Goal: Task Accomplishment & Management: Use online tool/utility

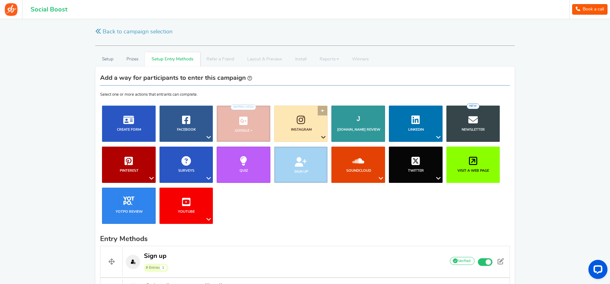
click at [317, 135] on link "Instagram" at bounding box center [301, 123] width 54 height 36
click at [305, 148] on link "Follow on Instagram" at bounding box center [303, 149] width 51 height 9
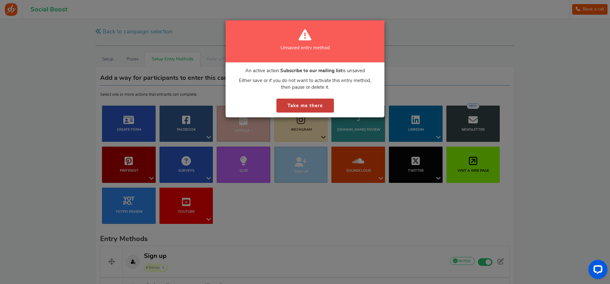
click at [324, 104] on button "Take me there" at bounding box center [304, 105] width 57 height 14
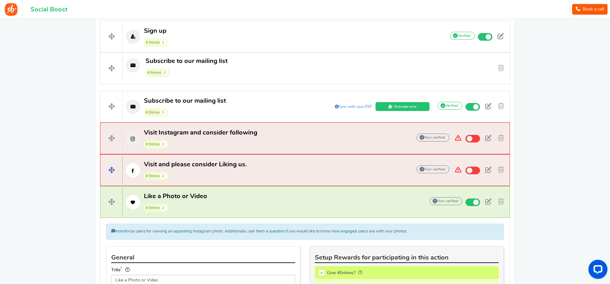
scroll to position [227, 0]
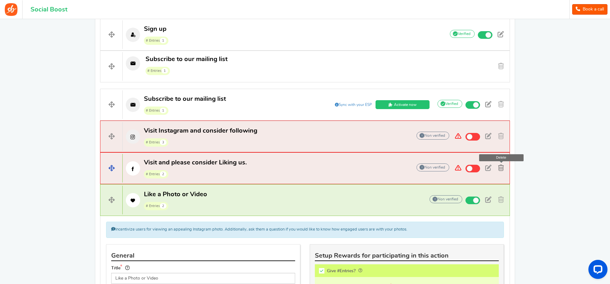
click at [502, 168] on span at bounding box center [501, 167] width 6 height 6
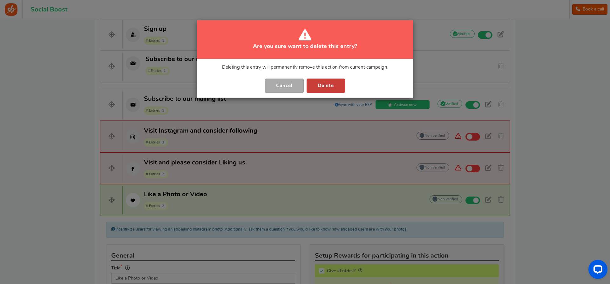
click at [337, 82] on button "Delete" at bounding box center [325, 85] width 38 height 14
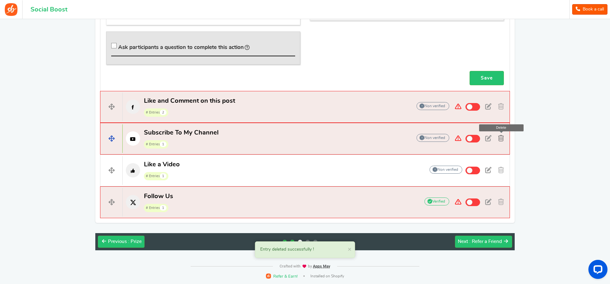
click at [500, 136] on span at bounding box center [501, 138] width 6 height 6
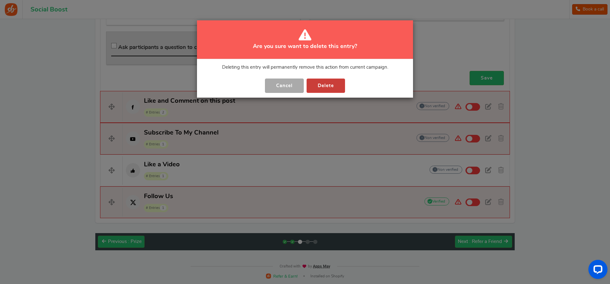
click at [339, 86] on button "Delete" at bounding box center [325, 85] width 38 height 14
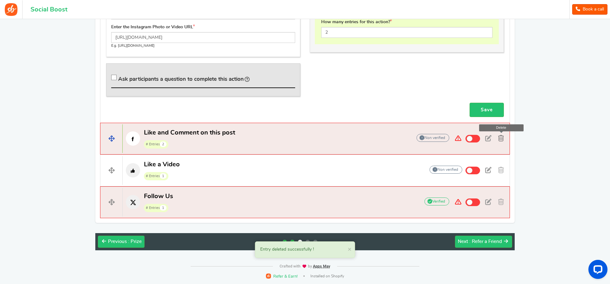
click at [500, 136] on span at bounding box center [501, 138] width 6 height 6
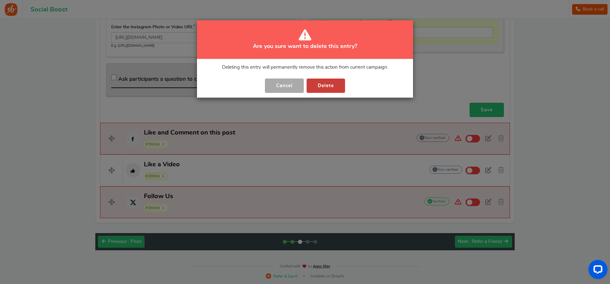
click at [337, 87] on button "Delete" at bounding box center [325, 85] width 38 height 14
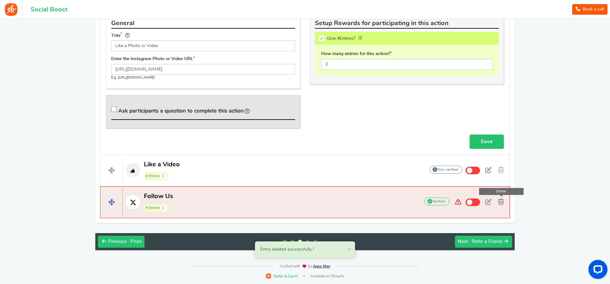
click at [504, 204] on link at bounding box center [500, 202] width 11 height 10
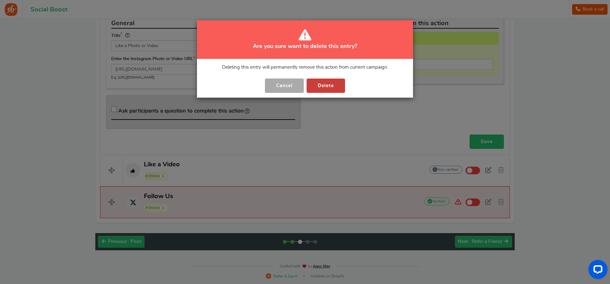
click at [322, 85] on button "Delete" at bounding box center [325, 85] width 38 height 14
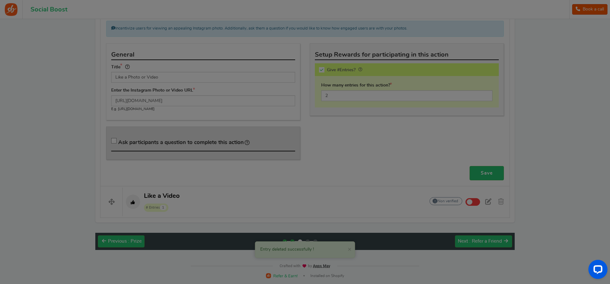
scroll to position [395, 0]
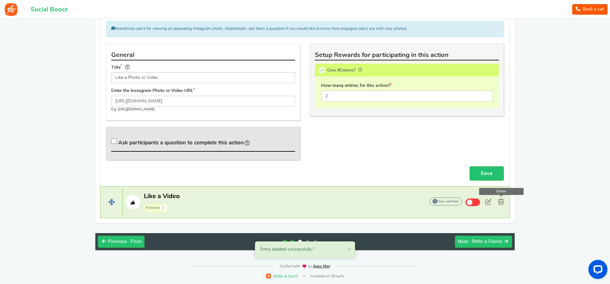
click at [504, 202] on link at bounding box center [500, 202] width 11 height 10
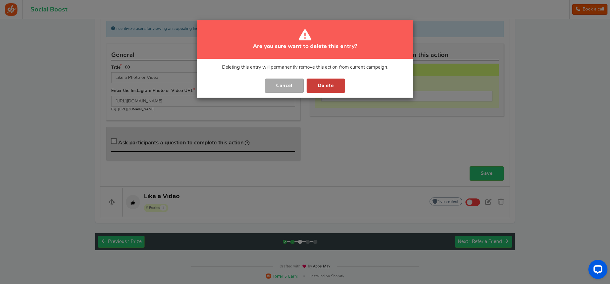
click at [339, 83] on button "Delete" at bounding box center [325, 85] width 38 height 14
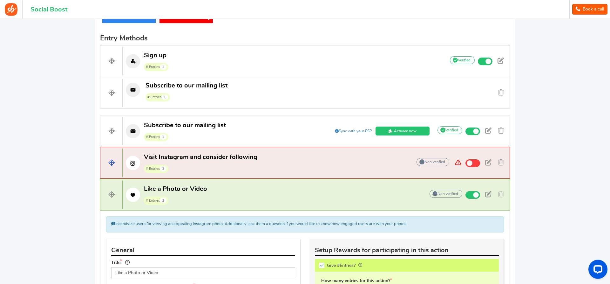
scroll to position [202, 0]
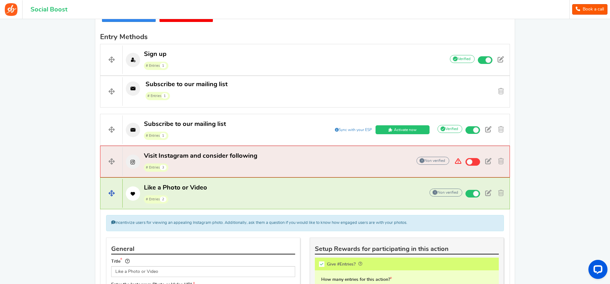
click at [111, 193] on span at bounding box center [111, 193] width 22 height 29
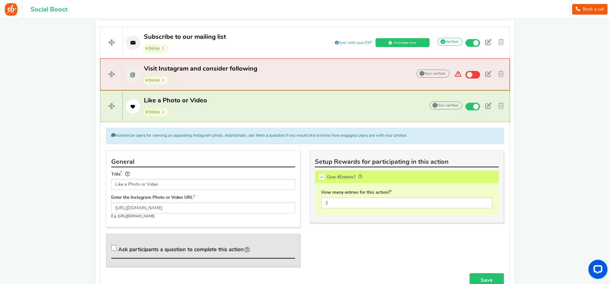
scroll to position [364, 0]
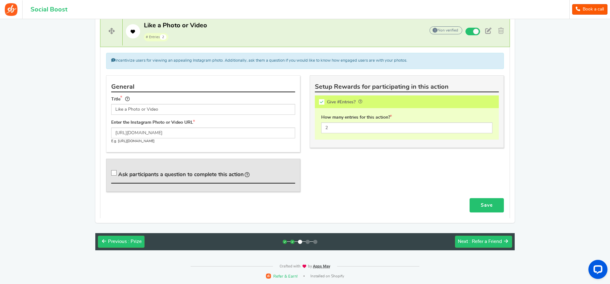
click at [494, 202] on link "Save" at bounding box center [486, 205] width 34 height 14
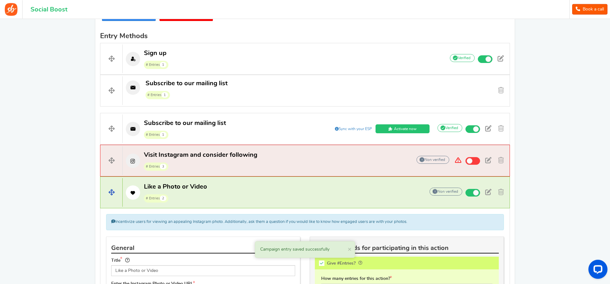
scroll to position [202, 0]
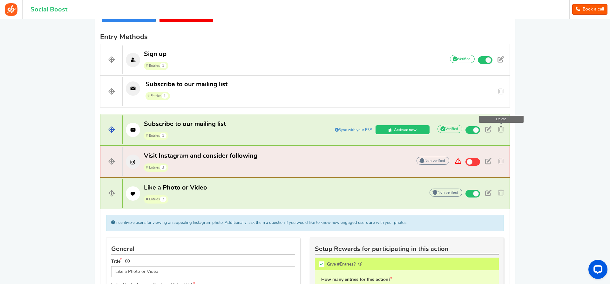
click at [500, 130] on span at bounding box center [501, 129] width 6 height 6
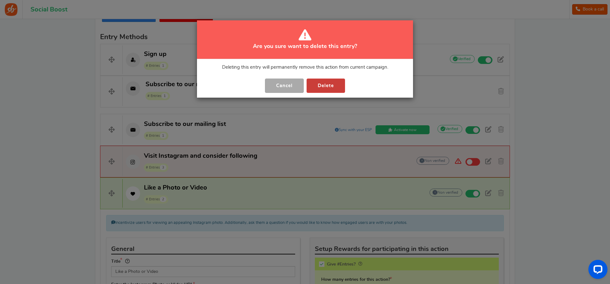
click at [335, 83] on button "Delete" at bounding box center [325, 85] width 38 height 14
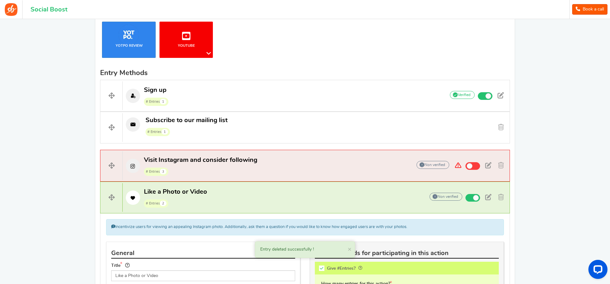
scroll to position [170, 0]
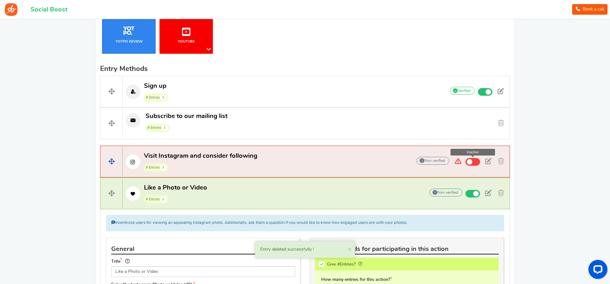
click at [470, 163] on span at bounding box center [469, 162] width 6 height 6
click at [0, 0] on input "Inactive" at bounding box center [0, 0] width 0 height 0
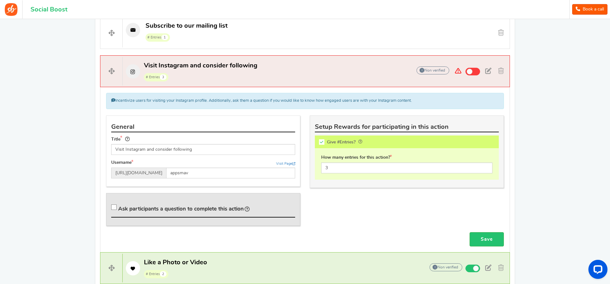
scroll to position [270, 0]
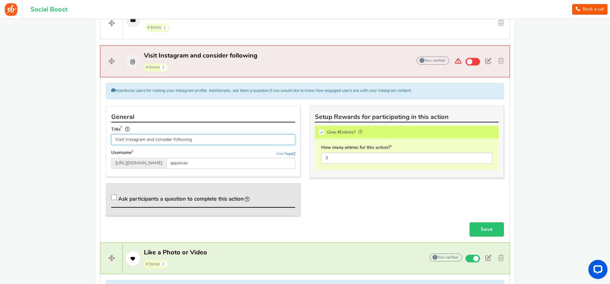
drag, startPoint x: 206, startPoint y: 141, endPoint x: 110, endPoint y: 133, distance: 95.6
click at [111, 134] on input "Visit Instagram and consider following" at bounding box center [203, 139] width 184 height 11
type input "Folge uns auf Instagram"
click at [205, 163] on input "appsmav" at bounding box center [230, 162] width 129 height 11
click at [205, 162] on input "appsmav" at bounding box center [230, 162] width 129 height 11
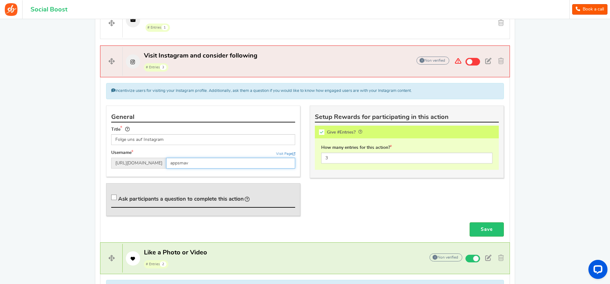
click at [205, 162] on input "appsmav" at bounding box center [230, 162] width 129 height 11
paste input "[URL][DOMAIN_NAME]"
type input "canvarisma_official/"
click at [232, 176] on div "General Title Folge uns auf Instagram Username Visit Page [URL][DOMAIN_NAME] ca…" at bounding box center [203, 140] width 194 height 71
click at [487, 226] on link "Save" at bounding box center [486, 229] width 34 height 14
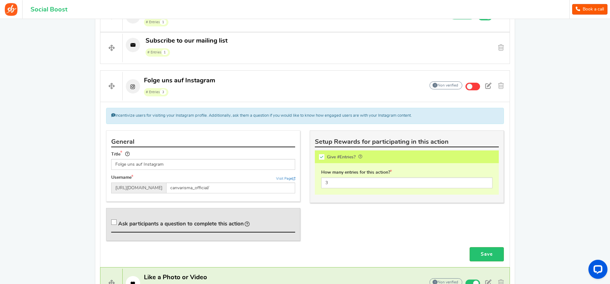
scroll to position [237, 0]
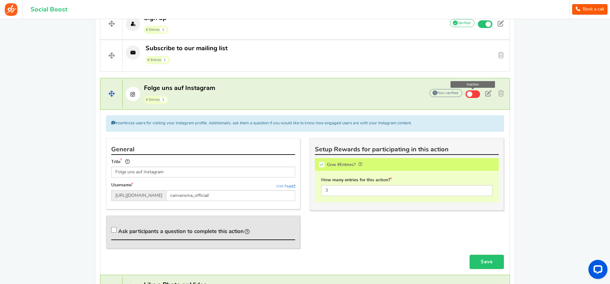
click at [478, 94] on span at bounding box center [472, 94] width 15 height 8
click at [0, 0] on input "Inactive" at bounding box center [0, 0] width 0 height 0
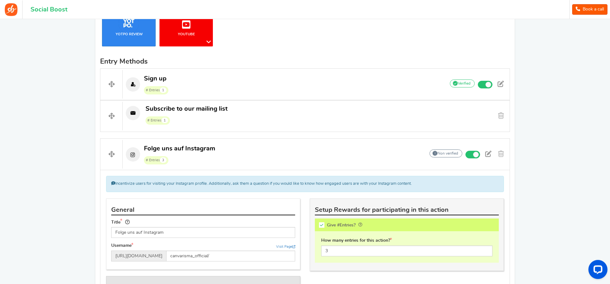
scroll to position [173, 0]
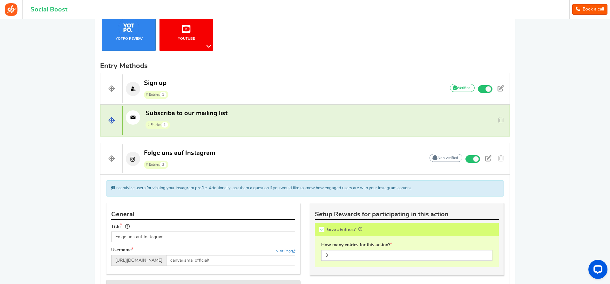
click at [334, 122] on p "Subscribe to our mailing list # Entries 1" at bounding box center [281, 119] width 317 height 20
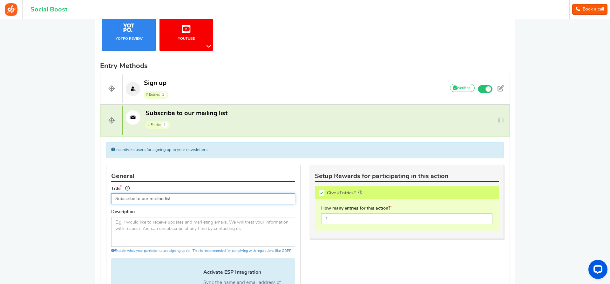
drag, startPoint x: 171, startPoint y: 197, endPoint x: 100, endPoint y: 202, distance: 72.0
click at [111, 202] on input "Subscribe to our mailing list" at bounding box center [203, 198] width 184 height 11
type input "Trage dich für unseren Newsletter ein"
click at [214, 210] on div "Description Explain what your participants are signing up for. This is recommen…" at bounding box center [203, 231] width 184 height 44
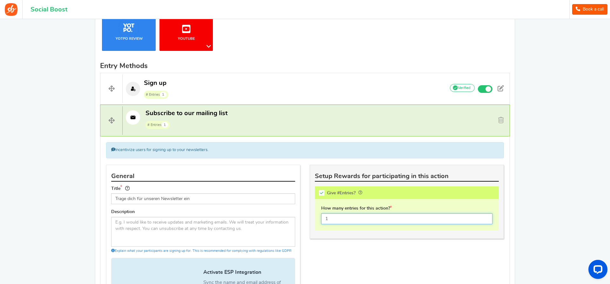
click at [329, 219] on input "1" at bounding box center [406, 218] width 171 height 11
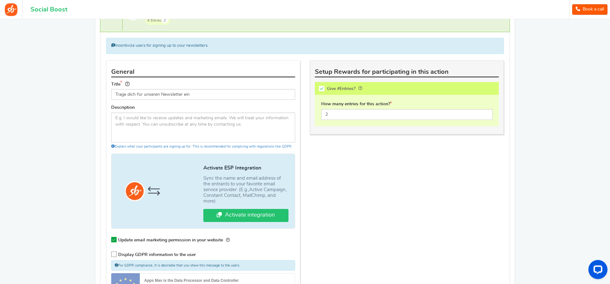
scroll to position [270, 0]
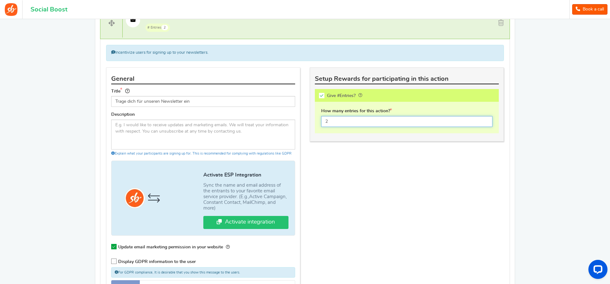
click at [329, 121] on input "2" at bounding box center [406, 121] width 171 height 11
type input "3"
click at [364, 167] on div "General Title Trage dich für unseren Newsletter ein Description Explain what yo…" at bounding box center [304, 203] width 407 height 273
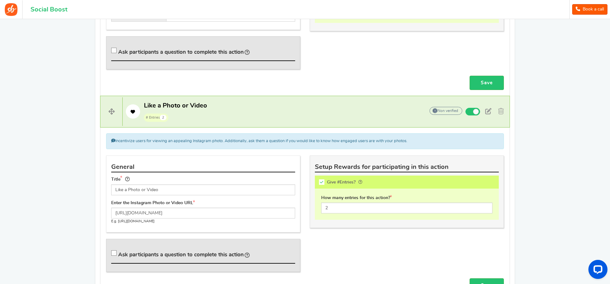
scroll to position [756, 0]
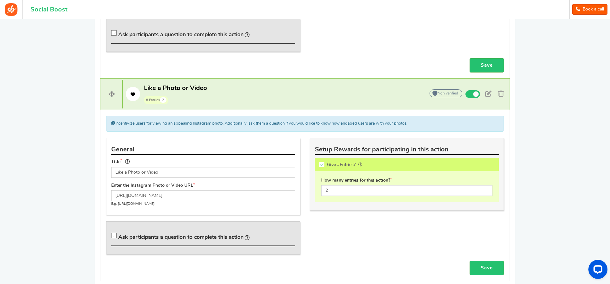
click at [343, 224] on div "General Title Like a Photo or Video Enter the Instagram Photo or Video URL [URL…" at bounding box center [304, 199] width 407 height 123
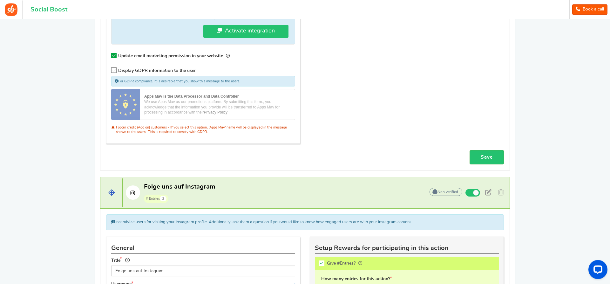
scroll to position [464, 0]
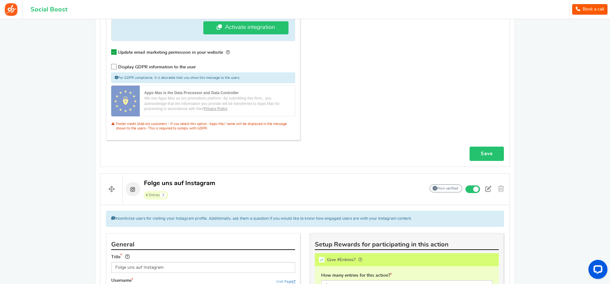
click at [482, 150] on link "Save" at bounding box center [486, 153] width 34 height 14
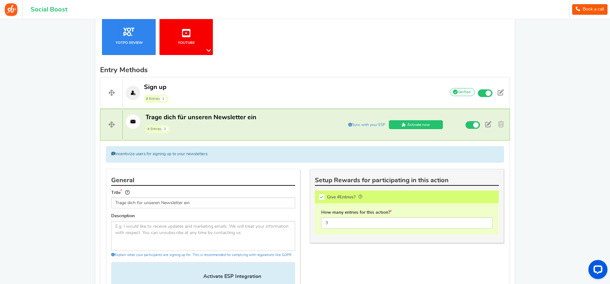
scroll to position [164, 0]
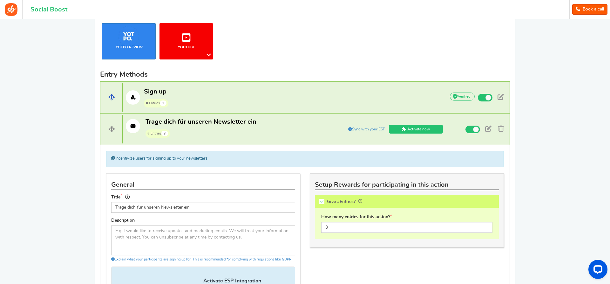
click at [280, 89] on p "Sign up # Entries 1" at bounding box center [281, 97] width 316 height 20
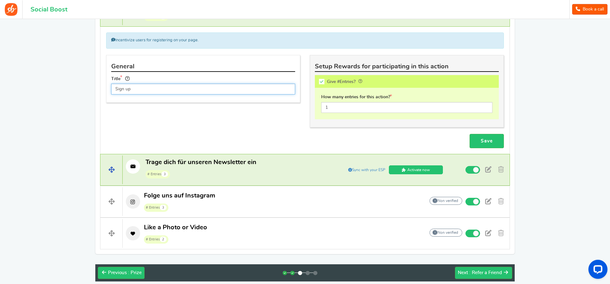
scroll to position [282, 0]
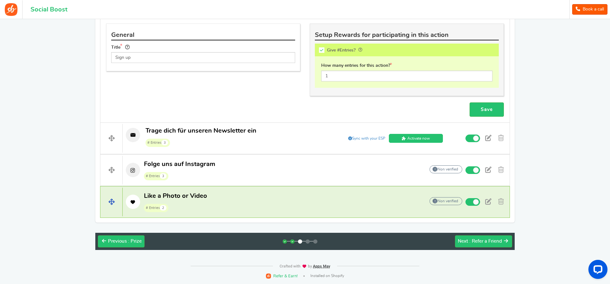
click at [230, 199] on p "Like a Photo or Video # Entries 2" at bounding box center [271, 201] width 296 height 20
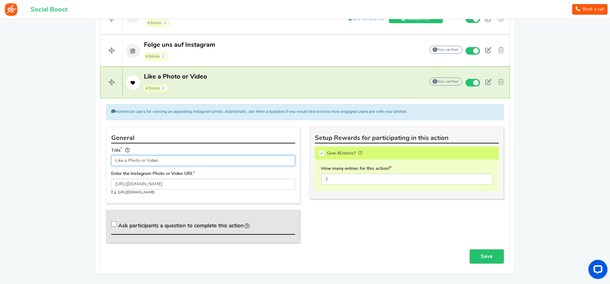
scroll to position [284, 0]
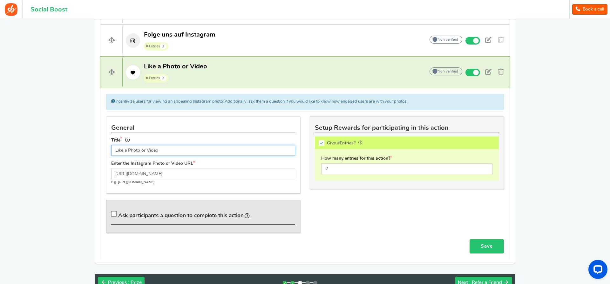
drag, startPoint x: 161, startPoint y: 149, endPoint x: 125, endPoint y: 150, distance: 36.2
click at [125, 150] on input "Like a Photo or Video" at bounding box center [203, 150] width 184 height 11
drag, startPoint x: 175, startPoint y: 150, endPoint x: 181, endPoint y: 154, distance: 6.8
click at [177, 153] on input "Like den Post und schreibe ein Kommentar" at bounding box center [203, 150] width 184 height 11
click at [402, 232] on div "General Title Like den Post und schreibe einenKommentar Enter the Instagram Pho…" at bounding box center [304, 177] width 407 height 123
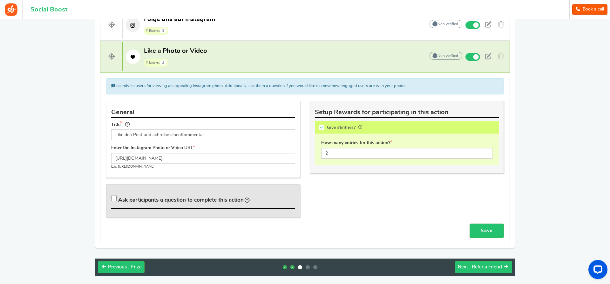
scroll to position [293, 0]
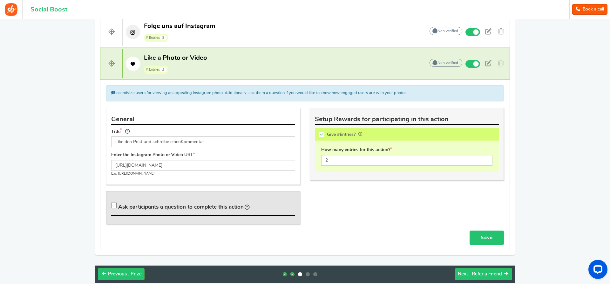
click at [476, 240] on link "Save" at bounding box center [486, 237] width 34 height 14
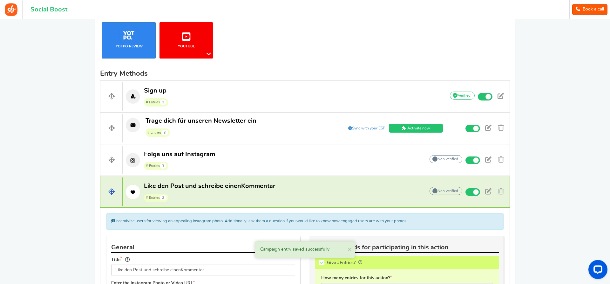
scroll to position [164, 0]
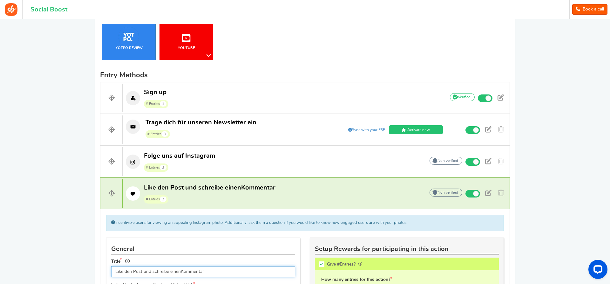
click at [179, 272] on input "Like den Post und schreibe einenKommentar" at bounding box center [203, 271] width 184 height 11
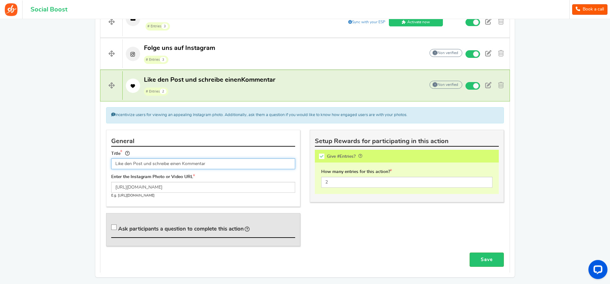
scroll to position [325, 0]
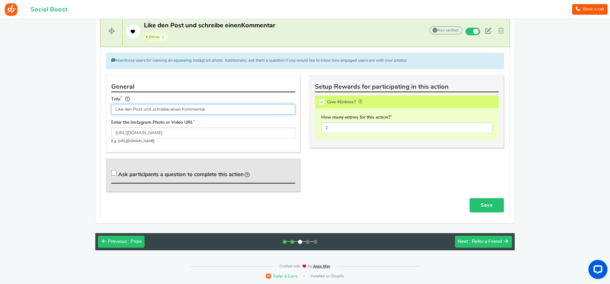
type input "Like den Post und schreibe einen Kommentar"
click at [482, 206] on link "Save" at bounding box center [486, 205] width 34 height 14
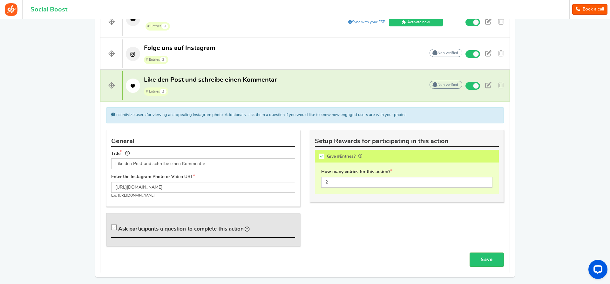
scroll to position [293, 0]
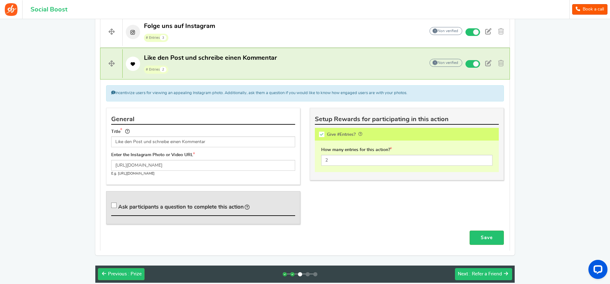
click at [490, 275] on span ": Refer a Friend" at bounding box center [485, 273] width 33 height 5
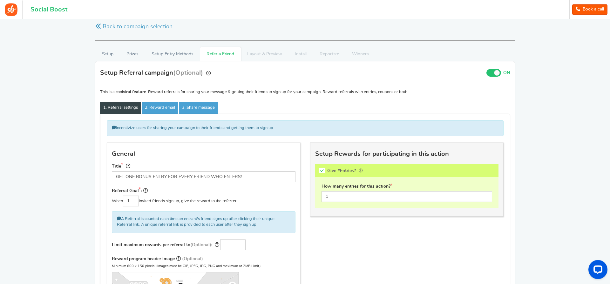
scroll to position [0, 0]
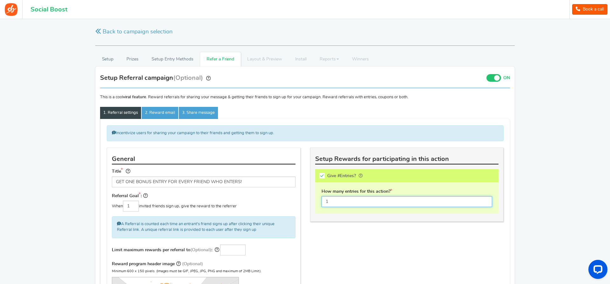
click at [331, 200] on input "1" at bounding box center [406, 201] width 171 height 11
type input "3"
click at [347, 234] on div "Incentivize users for sharing your campaign to their friends and getting them t…" at bounding box center [305, 233] width 406 height 217
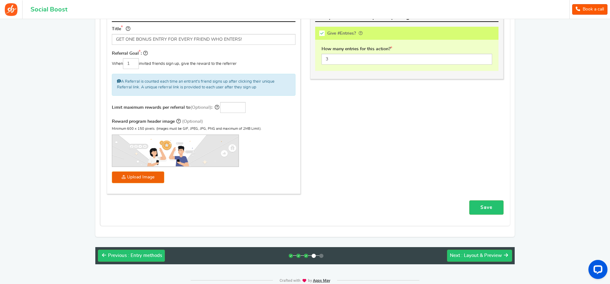
scroll to position [156, 0]
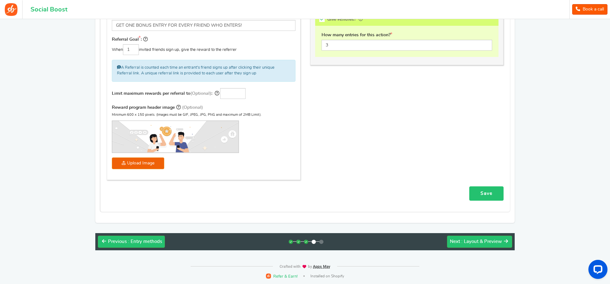
click at [482, 200] on link "Save" at bounding box center [486, 193] width 34 height 14
click at [479, 197] on link "Save" at bounding box center [486, 193] width 34 height 14
click at [479, 241] on span ": Layout & Preview" at bounding box center [481, 241] width 41 height 5
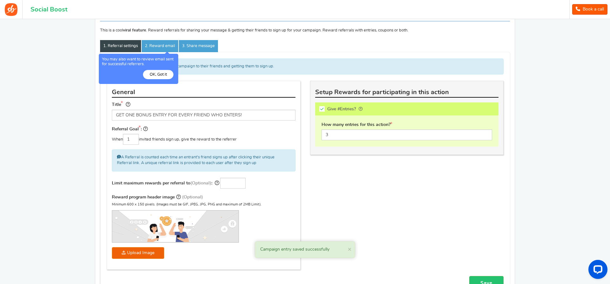
scroll to position [66, 0]
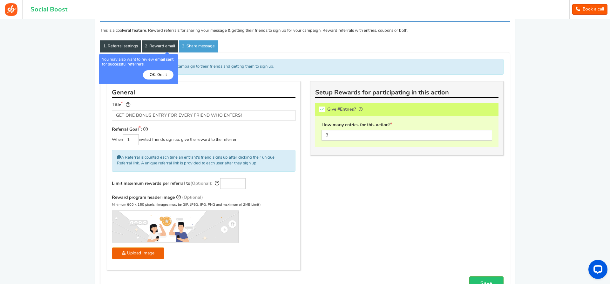
click at [162, 49] on link "2. Reward email" at bounding box center [160, 46] width 37 height 12
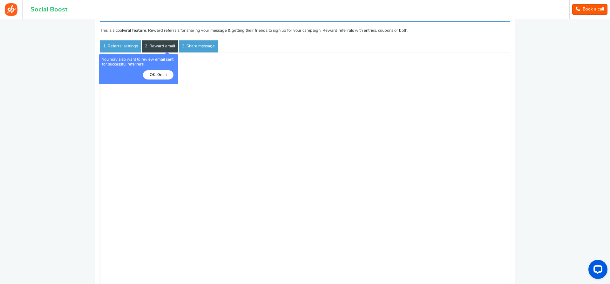
scroll to position [0, 0]
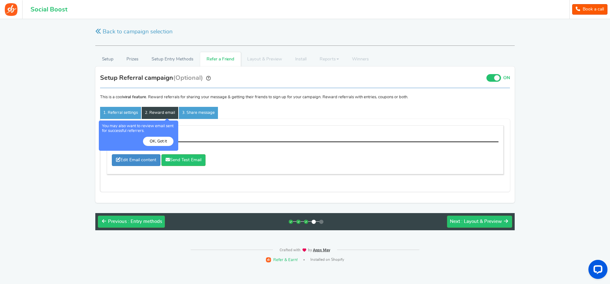
click at [254, 127] on div "Referral reward email Email sent to successful referrals Edit Email content Sen…" at bounding box center [305, 149] width 397 height 49
click at [160, 141] on button "OK, Got it" at bounding box center [158, 141] width 30 height 9
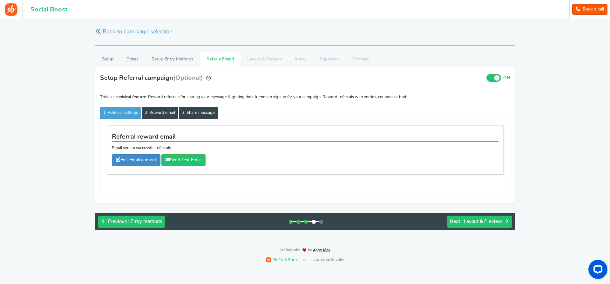
click at [209, 109] on link "3. Share message" at bounding box center [198, 113] width 39 height 12
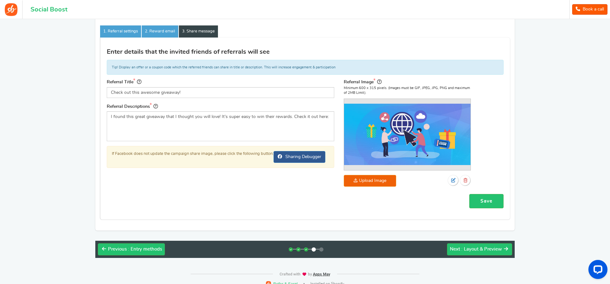
scroll to position [89, 0]
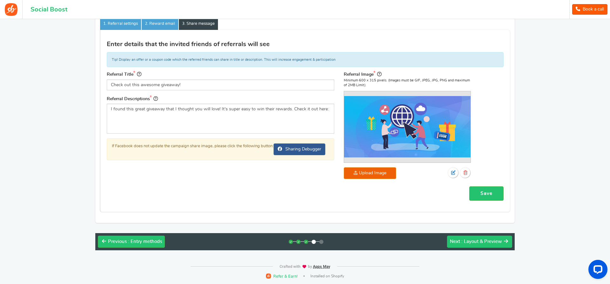
click at [486, 241] on span ": Layout & Preview" at bounding box center [481, 241] width 41 height 5
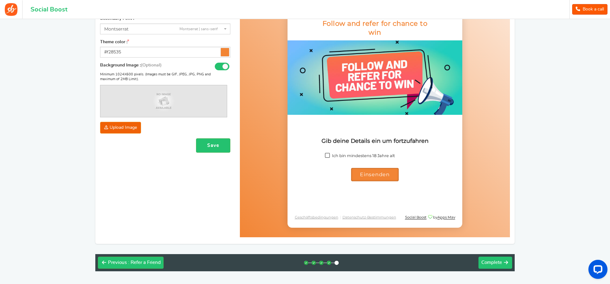
scroll to position [110, 0]
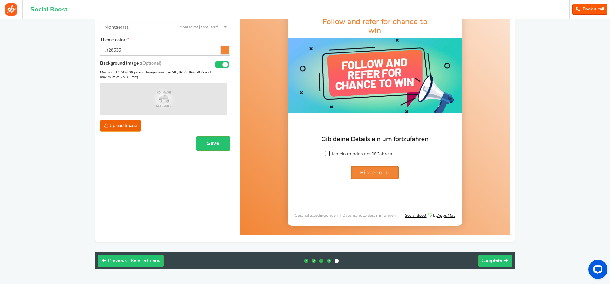
click at [325, 154] on span at bounding box center [327, 153] width 5 height 5
click at [332, 154] on input "Ich bin mindestens 18 Jahre alt" at bounding box center [334, 153] width 4 height 4
checkbox input "true"
click at [387, 170] on span "Einsenden" at bounding box center [375, 171] width 30 height 6
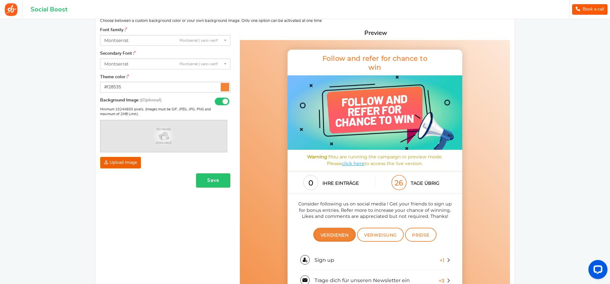
scroll to position [79, 0]
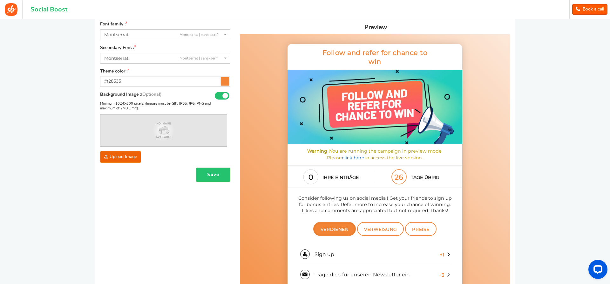
click at [347, 158] on link "click here" at bounding box center [353, 158] width 23 height 6
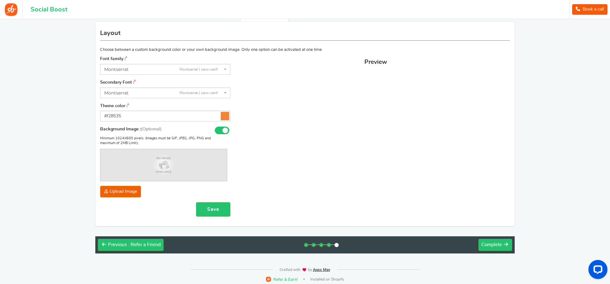
scroll to position [48, 0]
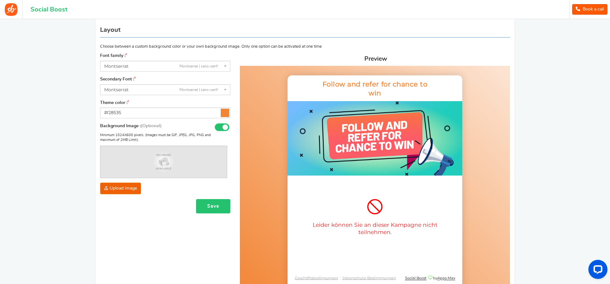
click at [200, 211] on button "Save" at bounding box center [213, 206] width 34 height 14
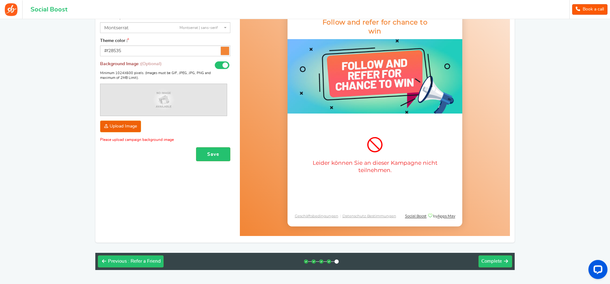
scroll to position [130, 0]
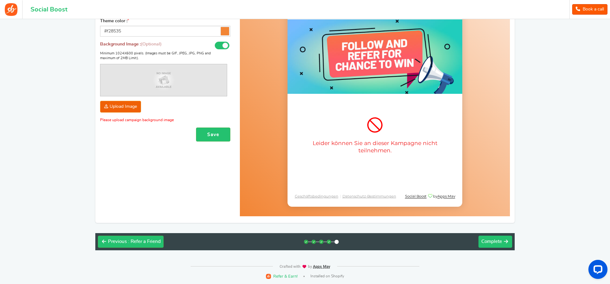
click at [490, 241] on span "Complete" at bounding box center [491, 241] width 21 height 5
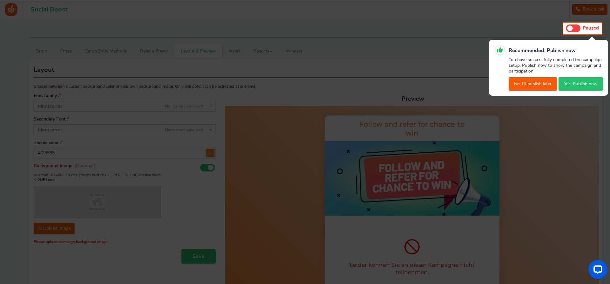
scroll to position [0, 0]
click at [531, 81] on button "No, I'll publish later" at bounding box center [532, 83] width 48 height 13
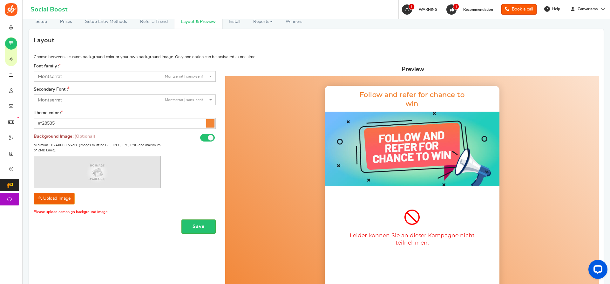
scroll to position [66, 0]
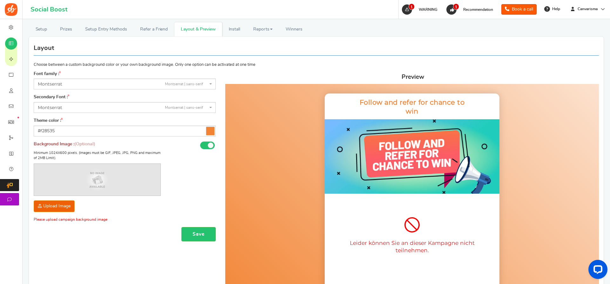
click at [210, 131] on icon at bounding box center [210, 131] width 8 height 8
click at [210, 131] on input "#f28535" at bounding box center [125, 130] width 182 height 11
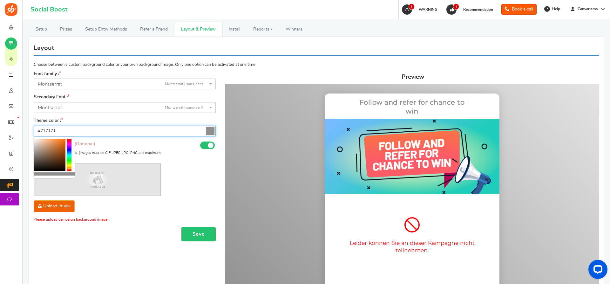
type input "#6c6c6c"
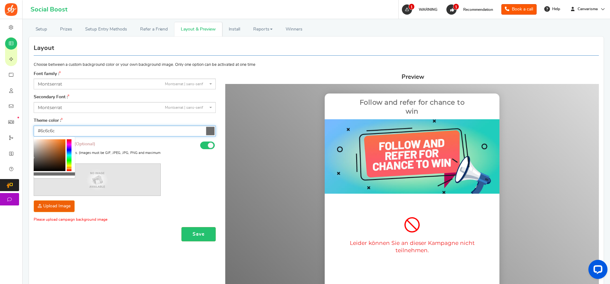
drag, startPoint x: 47, startPoint y: 153, endPoint x: 31, endPoint y: 157, distance: 16.2
click at [31, 157] on body "For the best experience, view this on a desktop! Social Boost Book a call 1 WAR…" at bounding box center [305, 157] width 610 height 446
click at [182, 191] on div "Minimum 1024X600 pixels. (Images must be GIF, JPEG, JPG, PNG and maximum of 2MB…" at bounding box center [125, 182] width 182 height 60
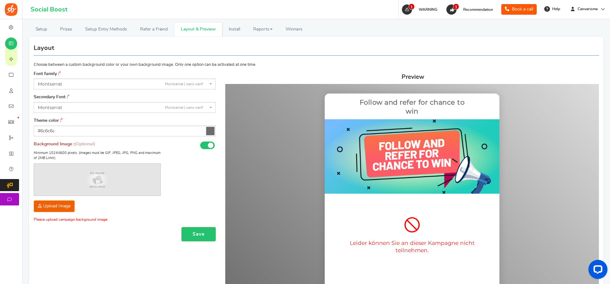
click at [192, 190] on div "Minimum 1024X600 pixels. (Images must be GIF, JPEG, JPG, PNG and maximum of 2MB…" at bounding box center [125, 182] width 182 height 60
click at [197, 234] on button "Save" at bounding box center [198, 234] width 34 height 14
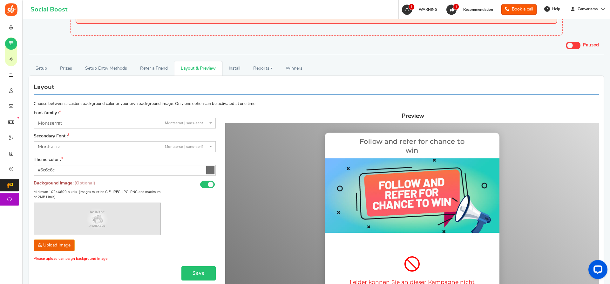
scroll to position [0, 0]
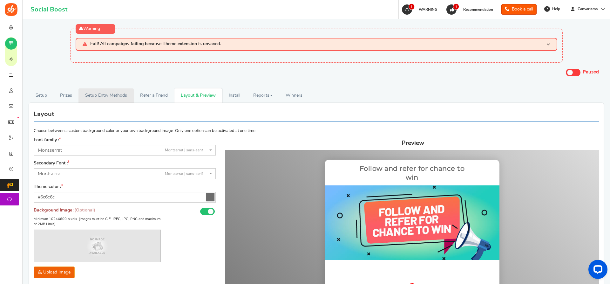
click at [108, 92] on link "Setup Entry Methods" at bounding box center [105, 95] width 55 height 14
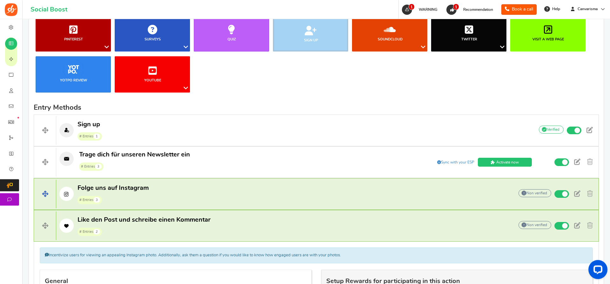
scroll to position [162, 0]
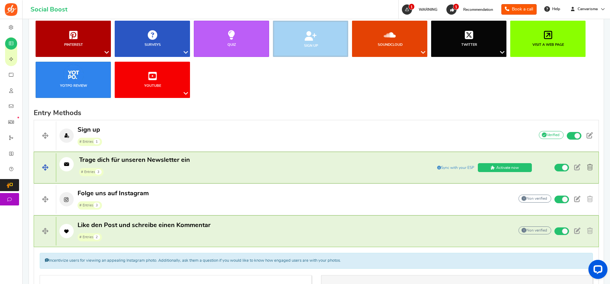
click at [591, 165] on span at bounding box center [590, 167] width 6 height 6
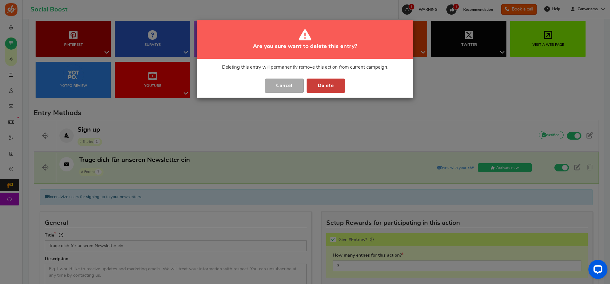
click at [335, 86] on button "Delete" at bounding box center [325, 85] width 38 height 14
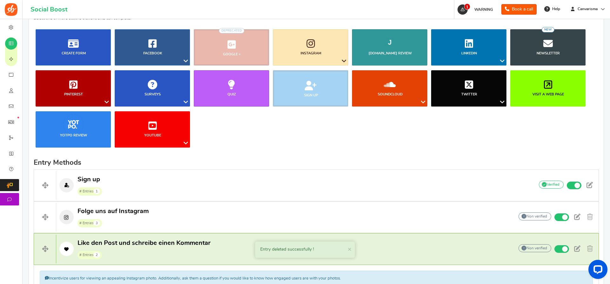
scroll to position [100, 0]
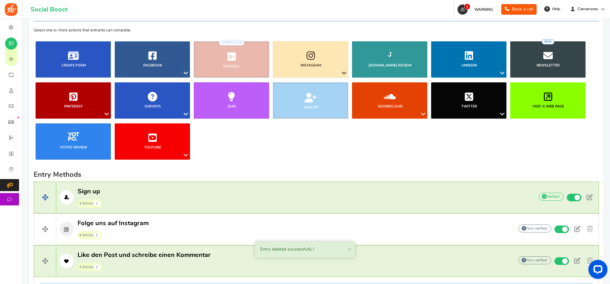
click at [132, 206] on p "Sign up # Entries 1" at bounding box center [291, 197] width 471 height 20
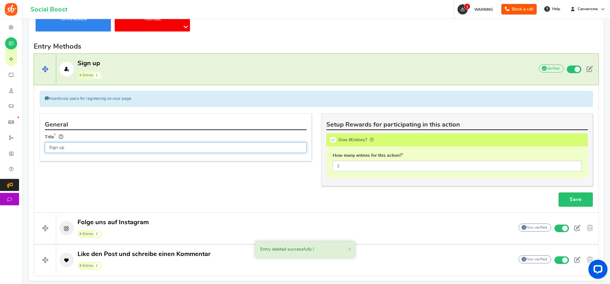
scroll to position [230, 0]
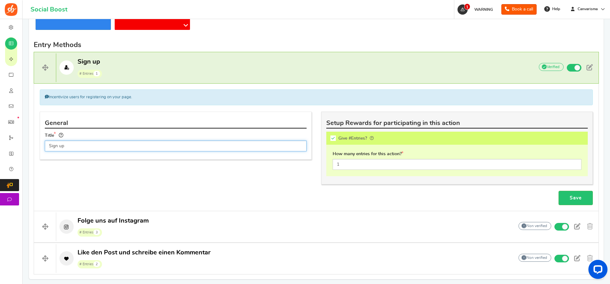
click at [86, 143] on input "Sign up" at bounding box center [176, 145] width 262 height 11
type input "Trage dich für den Newsletter ein"
click at [339, 162] on input "1" at bounding box center [456, 164] width 249 height 11
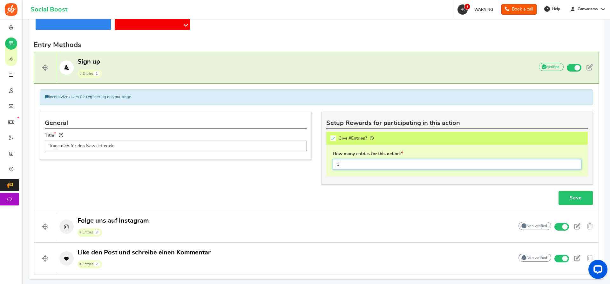
click at [339, 162] on input "1" at bounding box center [456, 164] width 249 height 11
type input "3"
click at [354, 194] on div "Save" at bounding box center [316, 198] width 562 height 14
click at [574, 204] on link "Save" at bounding box center [575, 198] width 34 height 14
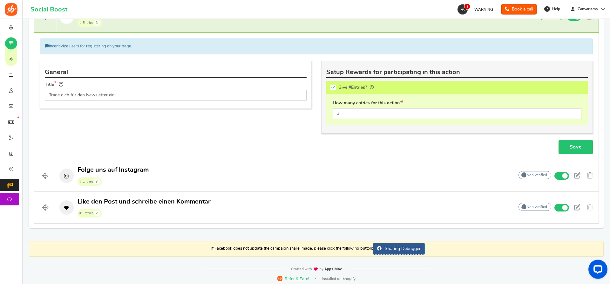
scroll to position [284, 0]
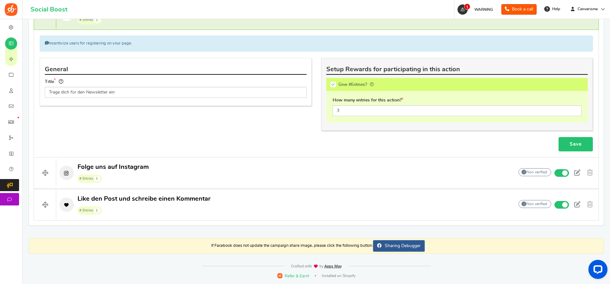
click at [583, 145] on link "Save" at bounding box center [575, 144] width 34 height 14
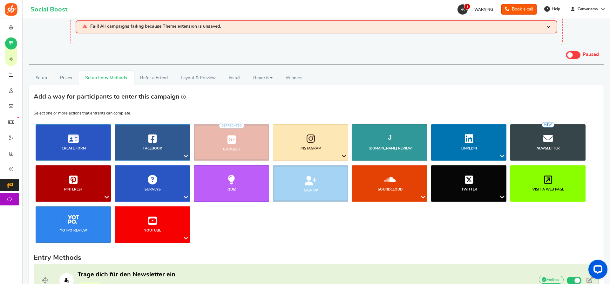
scroll to position [0, 0]
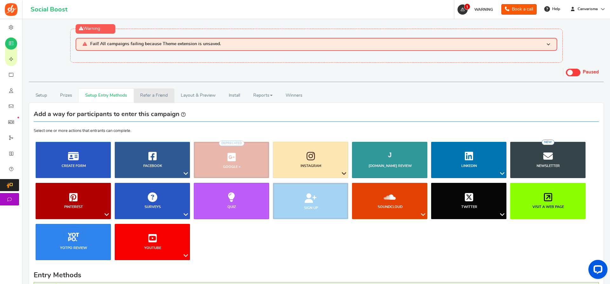
click at [152, 94] on link "Refer a Friend" at bounding box center [154, 95] width 41 height 14
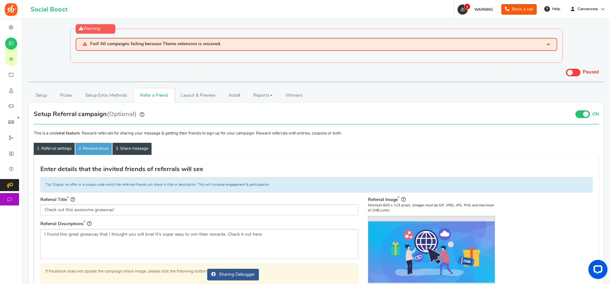
click at [62, 152] on link "1. Referral settings" at bounding box center [54, 149] width 41 height 12
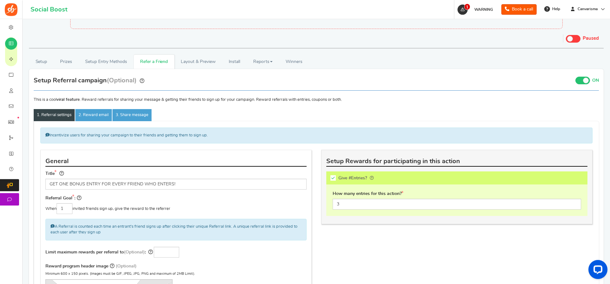
scroll to position [32, 0]
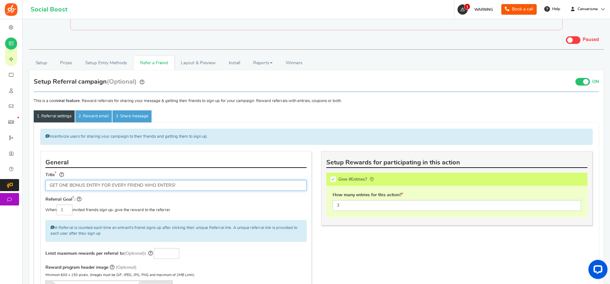
drag, startPoint x: 192, startPoint y: 184, endPoint x: 48, endPoint y: 178, distance: 144.3
click at [48, 180] on input "GET ONE BONUS ENTRY FOR EVERY FRIEND WHO ENTERS!" at bounding box center [175, 185] width 261 height 11
click at [180, 185] on input "GET ONE BONUS ENTRY FOR EVERY FRIEND WHO ENTERS!" at bounding box center [175, 185] width 261 height 11
click at [181, 185] on input "GET ONE BONUS ENTRY FOR EVERY FRIEND WHO ENTERS!" at bounding box center [175, 185] width 261 height 11
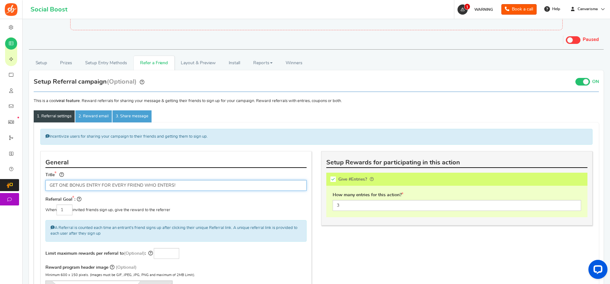
paste input "ERHALTEN SIE EINEN BONUSEINTRAG FÜR JEDEN FREUND, DER TEILNEHMT"
click at [73, 181] on input "ERHALTEN SIE EINEN BONUSEINTRAG FÜR JEDEN FREUND, DER TEILNEHMT!" at bounding box center [175, 185] width 261 height 11
click at [80, 186] on input "ERHALTEN SIE EINEN BONUSEINTRAG FÜR JEDEN FREUND, DER TEILNEHMT!" at bounding box center [175, 185] width 261 height 11
click at [196, 185] on input "ERHALTE EINEN BONUSEINTRAG FÜR JEDEN FREUND, DER TEILNEHMT!" at bounding box center [175, 185] width 261 height 11
type input "ERHALTE EINEN BONUSEINTRAG FÜR JEDEN FREUND, DER TEILNIMMT!"
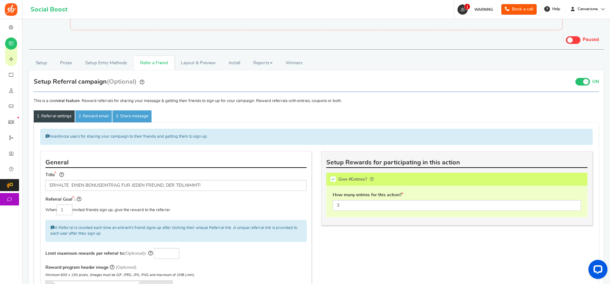
click at [272, 203] on div "Referral Goal : When 1 invited friends sign up, give the reward to the referrer" at bounding box center [175, 205] width 261 height 20
click at [87, 117] on link "2. Reward email" at bounding box center [93, 116] width 37 height 12
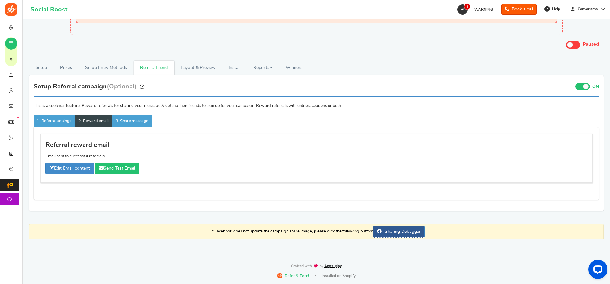
scroll to position [27, 0]
click at [70, 169] on link "Edit Email content" at bounding box center [69, 169] width 49 height 12
type input "Thank you for your referral"
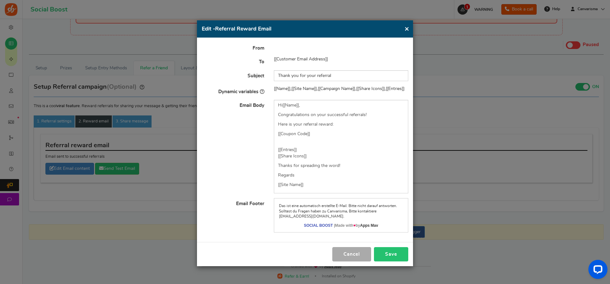
click at [389, 256] on button "Save" at bounding box center [391, 254] width 34 height 14
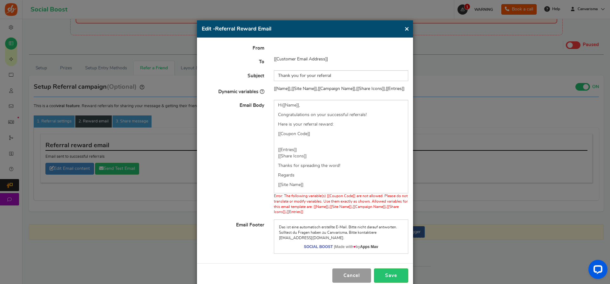
click at [352, 273] on button "Cancel" at bounding box center [351, 275] width 39 height 14
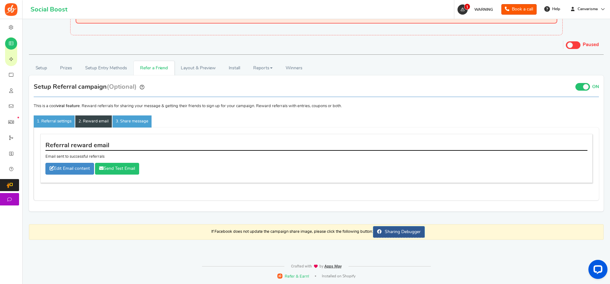
click at [125, 169] on link "Send Test Email" at bounding box center [117, 169] width 44 height 12
click at [133, 124] on link "3. Share message" at bounding box center [131, 121] width 39 height 12
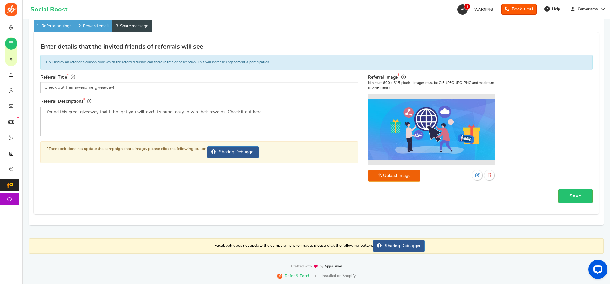
scroll to position [57, 0]
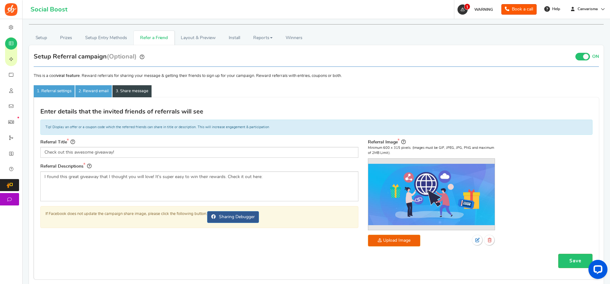
click at [580, 54] on span at bounding box center [582, 57] width 15 height 8
click at [0, 0] on input "ON OFF" at bounding box center [0, 0] width 0 height 0
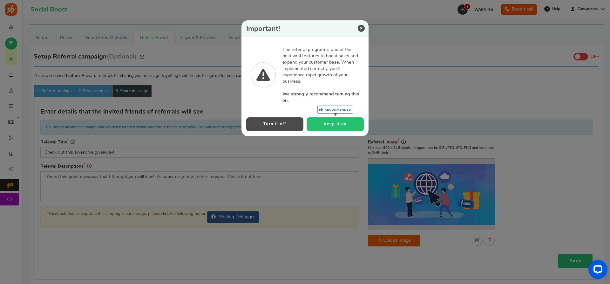
click at [328, 122] on button "Keep it on Recommended" at bounding box center [334, 124] width 57 height 14
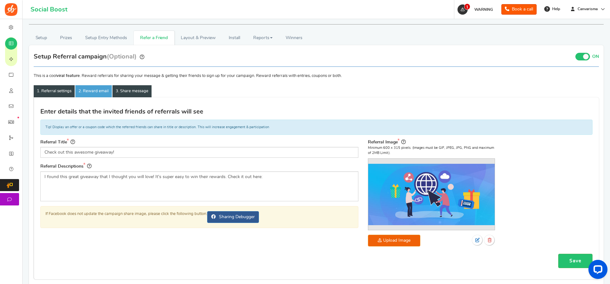
click at [53, 93] on link "1. Referral settings" at bounding box center [54, 91] width 41 height 12
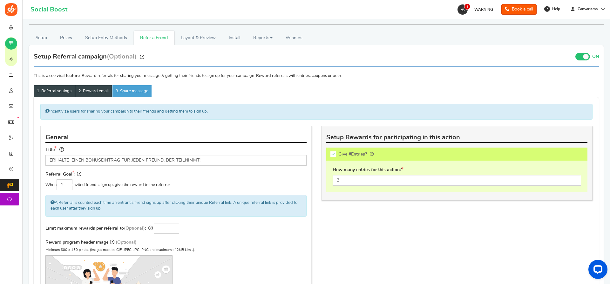
click at [96, 91] on link "2. Reward email" at bounding box center [93, 91] width 37 height 12
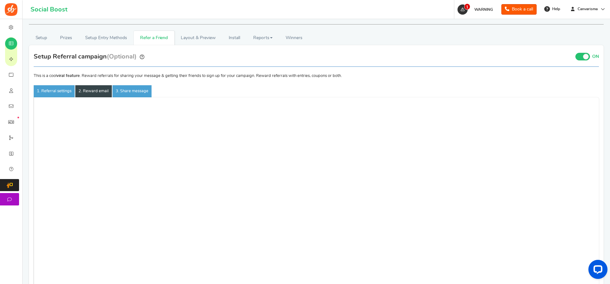
scroll to position [27, 0]
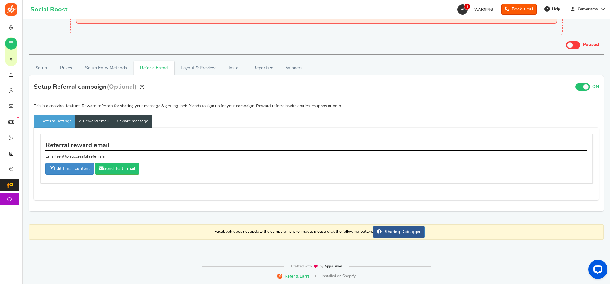
click at [128, 125] on link "3. Share message" at bounding box center [131, 121] width 39 height 12
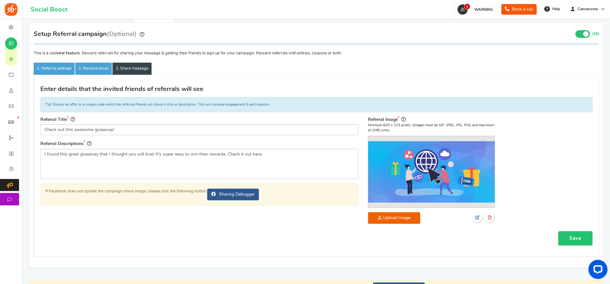
scroll to position [60, 0]
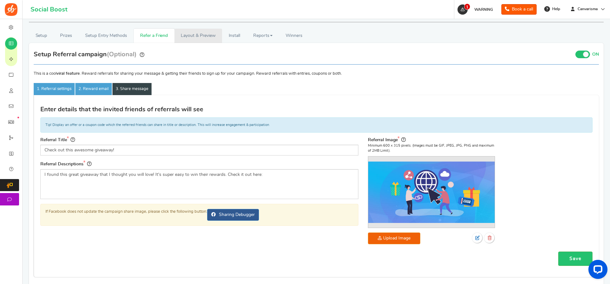
click at [205, 38] on link "Layout & Preview" at bounding box center [198, 36] width 48 height 14
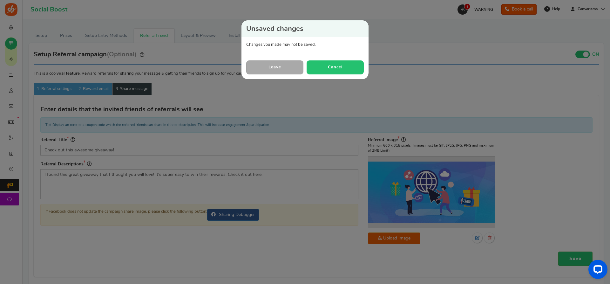
click at [334, 69] on button "Cancel" at bounding box center [334, 67] width 57 height 14
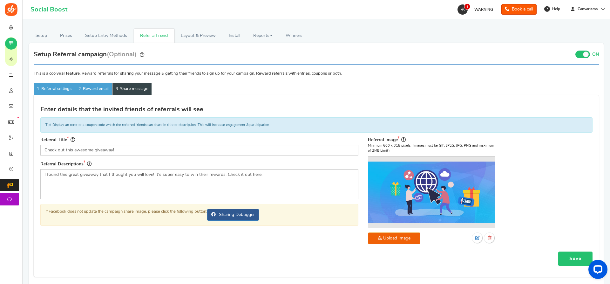
click at [575, 259] on link "Save" at bounding box center [575, 258] width 34 height 14
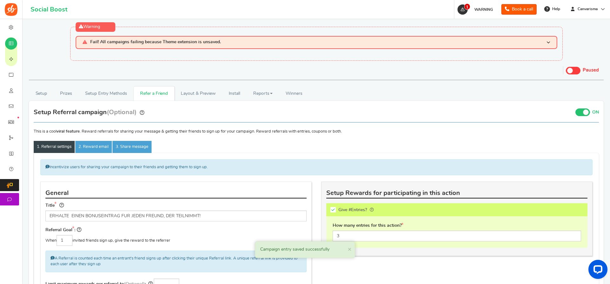
scroll to position [0, 0]
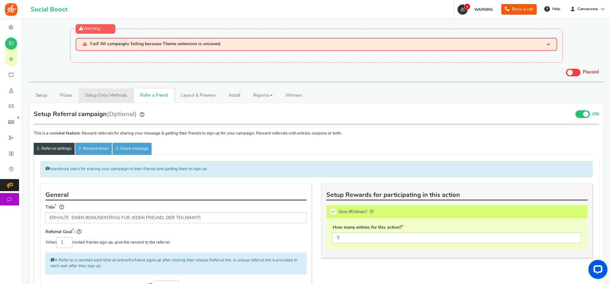
click at [109, 96] on link "Setup Entry Methods" at bounding box center [105, 95] width 55 height 14
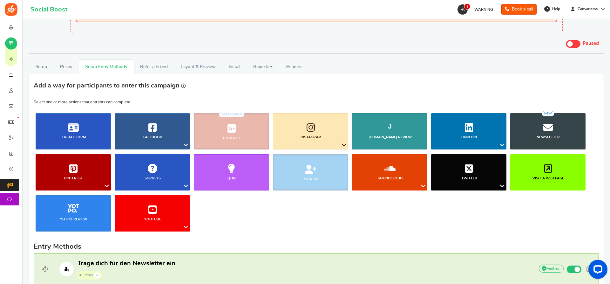
scroll to position [24, 0]
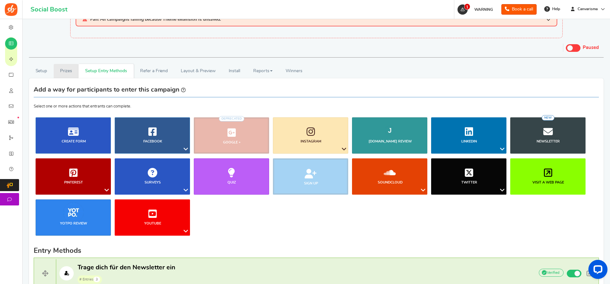
click at [58, 70] on link "Prizes" at bounding box center [66, 71] width 25 height 14
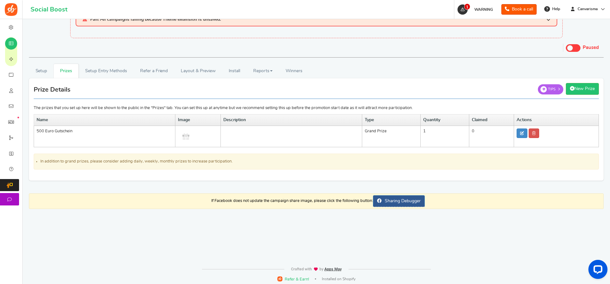
click at [47, 131] on td "500 Euro Gutschein" at bounding box center [104, 136] width 141 height 21
click at [42, 130] on td "500 Euro Gutschein" at bounding box center [104, 136] width 141 height 21
click at [517, 133] on link at bounding box center [521, 133] width 11 height 10
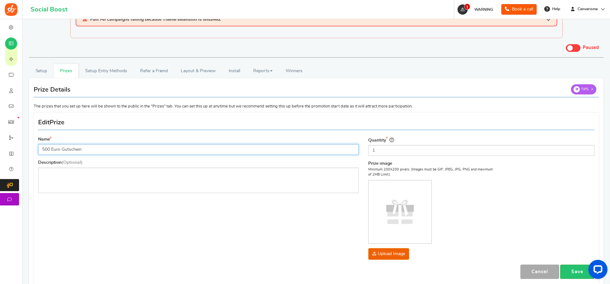
click at [52, 149] on input "500 Euro Gutschein" at bounding box center [198, 149] width 320 height 11
type input "400 Euro Gutschein"
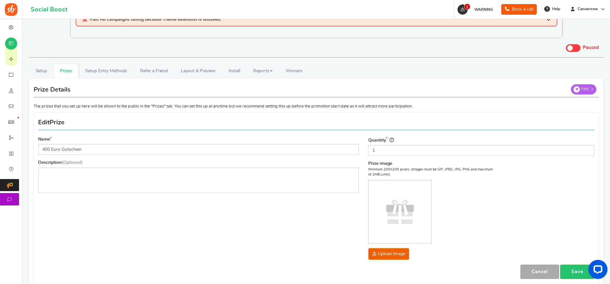
click at [216, 222] on div "Name 400 Euro Gutschein Description (Optional) Type Select the prize type Grand…" at bounding box center [315, 200] width 565 height 168
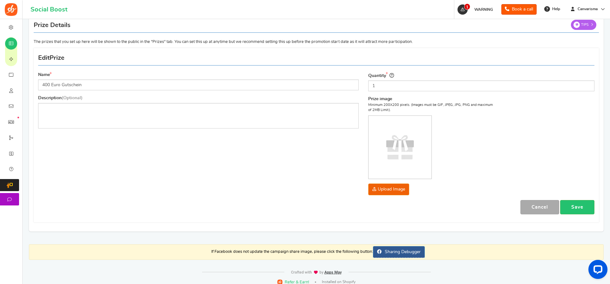
scroll to position [95, 0]
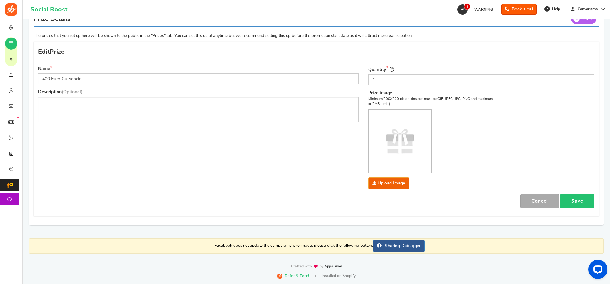
click at [569, 200] on link "Save" at bounding box center [577, 201] width 34 height 14
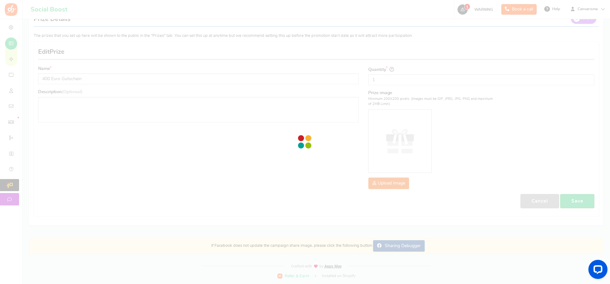
scroll to position [27, 0]
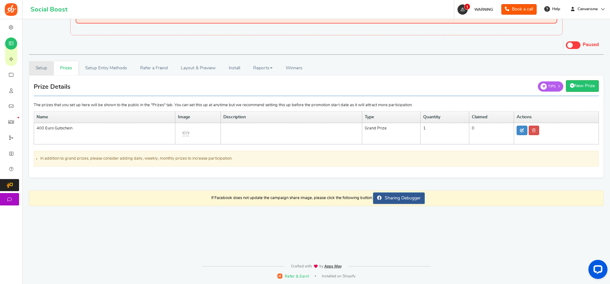
click at [43, 67] on link "Setup" at bounding box center [41, 68] width 25 height 14
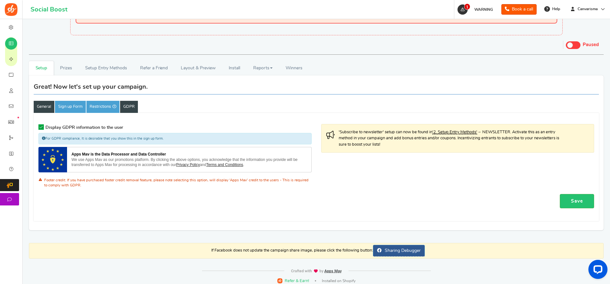
click at [46, 109] on link "General" at bounding box center [44, 107] width 21 height 12
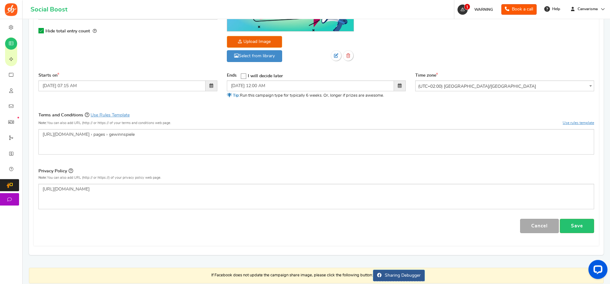
scroll to position [222, 0]
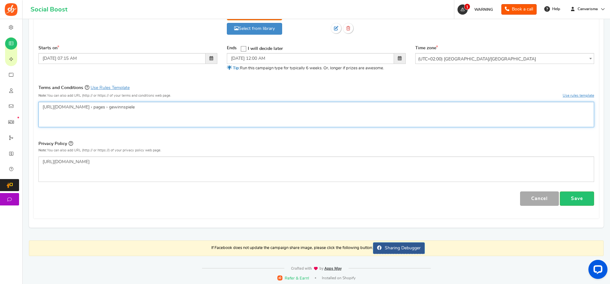
click at [116, 109] on p "[URL][DOMAIN_NAME] › pages › gewinnspiele" at bounding box center [316, 107] width 547 height 6
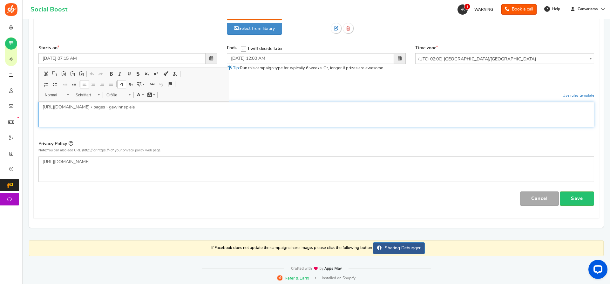
click at [116, 109] on p "[URL][DOMAIN_NAME] › pages › gewinnspiele" at bounding box center [316, 107] width 547 height 6
click at [161, 108] on p "[URL][DOMAIN_NAME] › pages › gewinnspiele" at bounding box center [316, 107] width 547 height 6
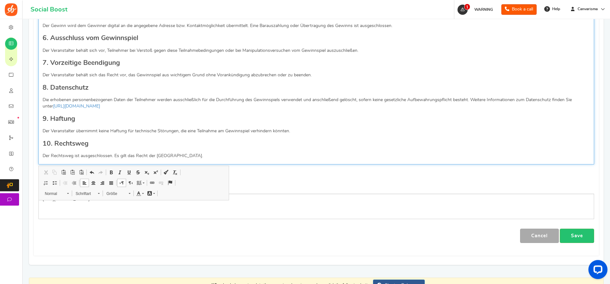
scroll to position [493, 0]
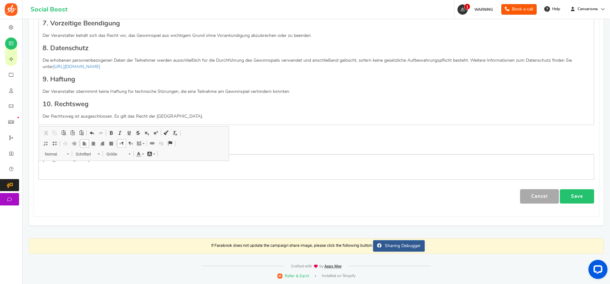
click at [586, 197] on link "Save" at bounding box center [576, 196] width 34 height 14
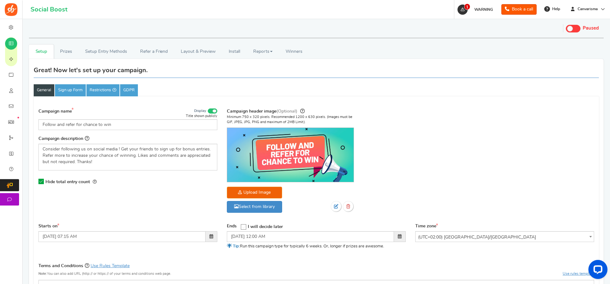
scroll to position [39, 0]
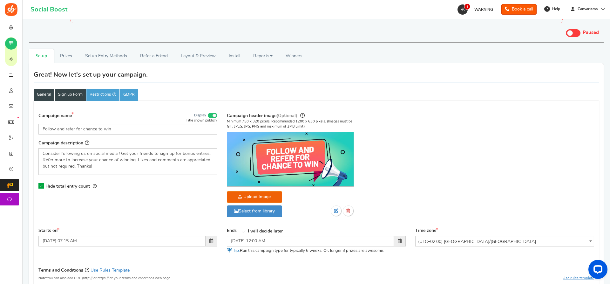
click at [72, 100] on link "Sign up Form" at bounding box center [70, 95] width 31 height 12
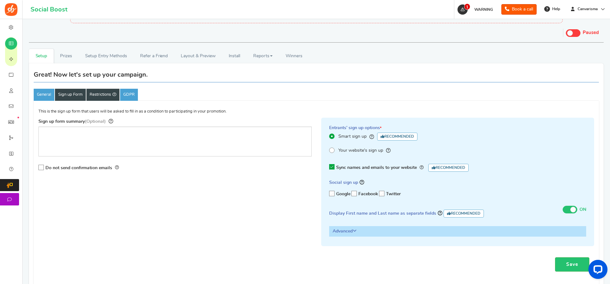
click at [105, 90] on link "Restrictions" at bounding box center [102, 95] width 33 height 12
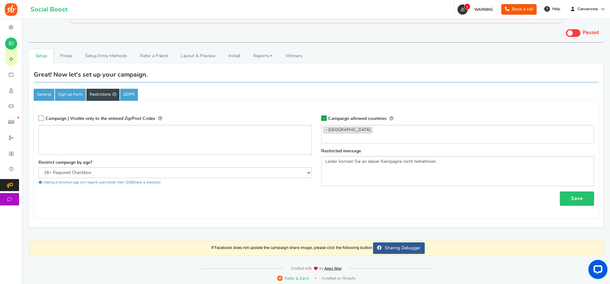
scroll to position [522, 0]
click at [132, 92] on link "GDPR" at bounding box center [129, 95] width 18 height 12
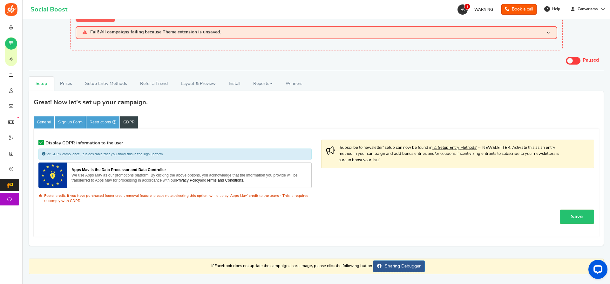
scroll to position [0, 0]
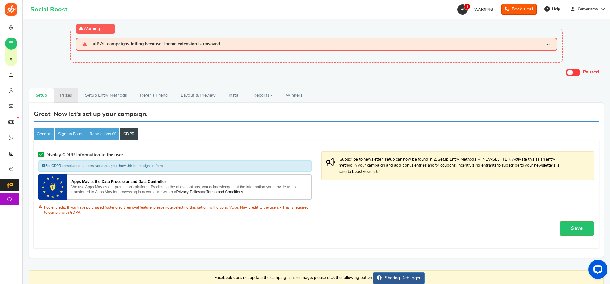
click at [69, 95] on link "Prizes" at bounding box center [66, 95] width 25 height 14
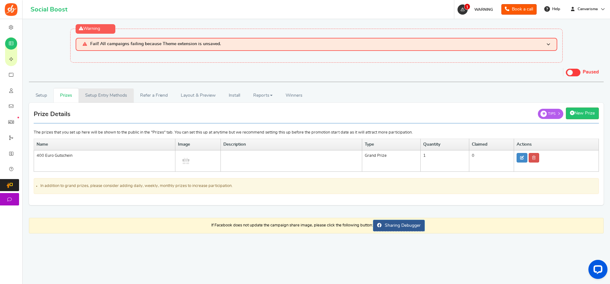
click at [110, 98] on link "Setup Entry Methods" at bounding box center [105, 95] width 55 height 14
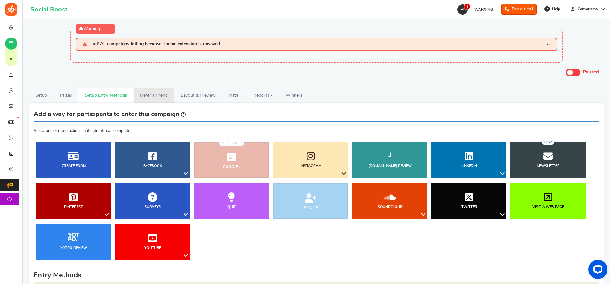
click at [157, 99] on link "Refer a Friend" at bounding box center [154, 95] width 41 height 14
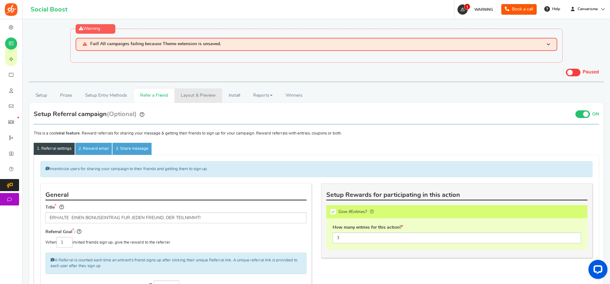
click at [197, 100] on link "Layout & Preview" at bounding box center [198, 95] width 48 height 14
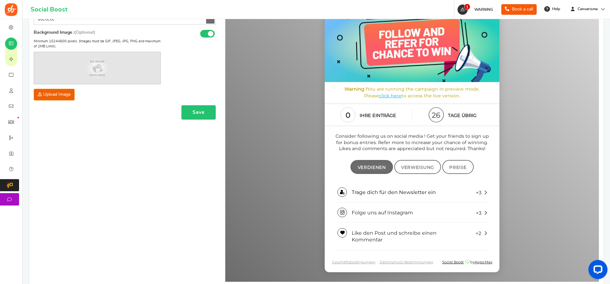
scroll to position [162, 0]
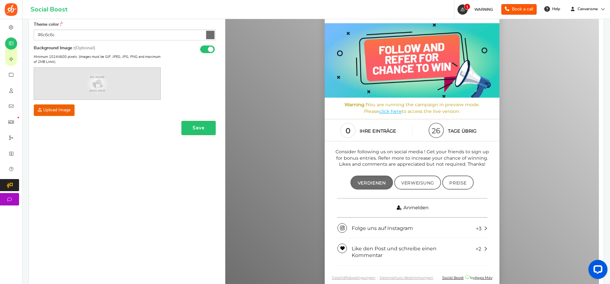
click at [464, 205] on link "Anmelden" at bounding box center [412, 207] width 150 height 19
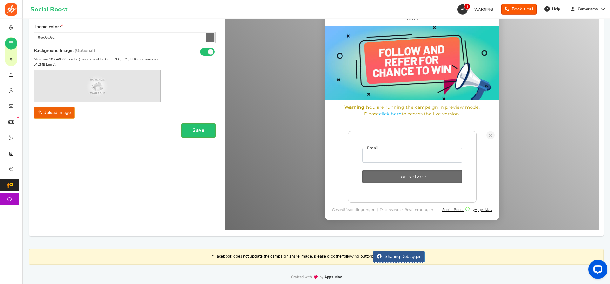
click at [490, 137] on link at bounding box center [490, 135] width 8 height 8
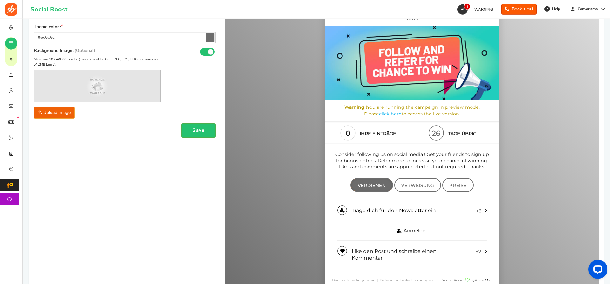
click at [404, 230] on span "Anmelden" at bounding box center [415, 230] width 25 height 6
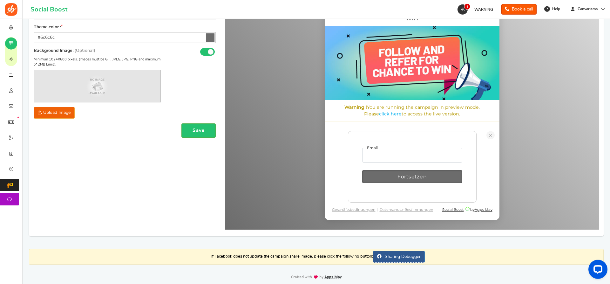
click at [490, 135] on span at bounding box center [490, 135] width 4 height 0
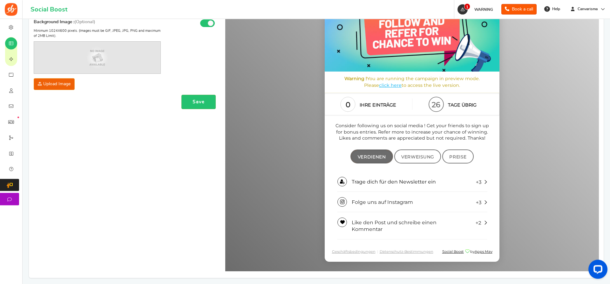
scroll to position [192, 0]
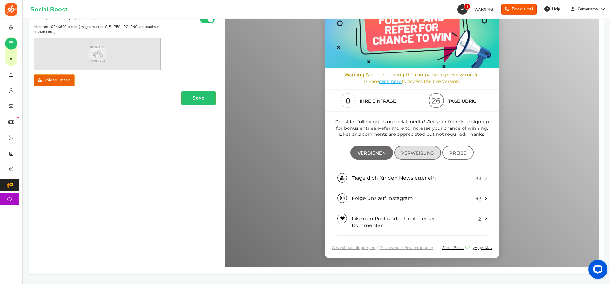
click at [416, 151] on span "Verweisung" at bounding box center [417, 152] width 33 height 5
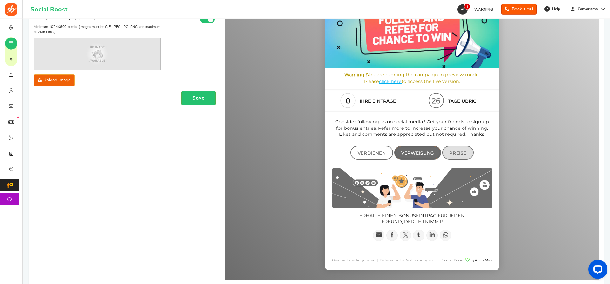
click at [454, 152] on span "Preise" at bounding box center [457, 152] width 17 height 5
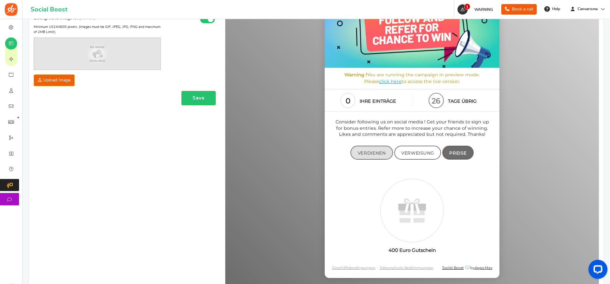
click at [368, 151] on span "Verdienen" at bounding box center [371, 152] width 28 height 5
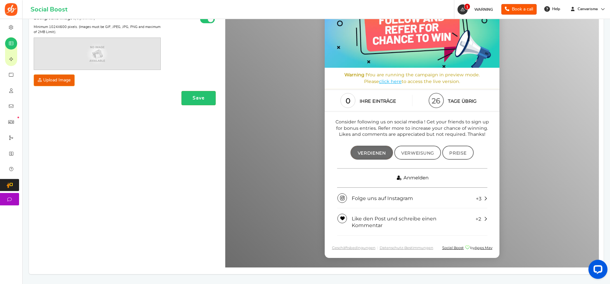
click at [402, 176] on icon at bounding box center [399, 177] width 6 height 6
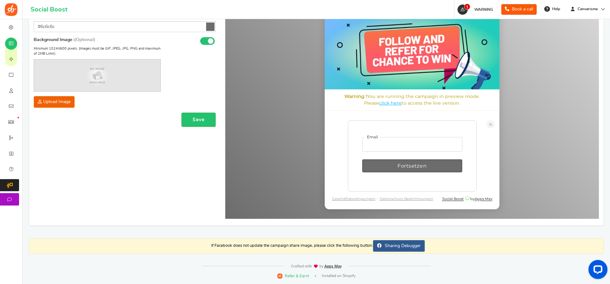
scroll to position [0, 0]
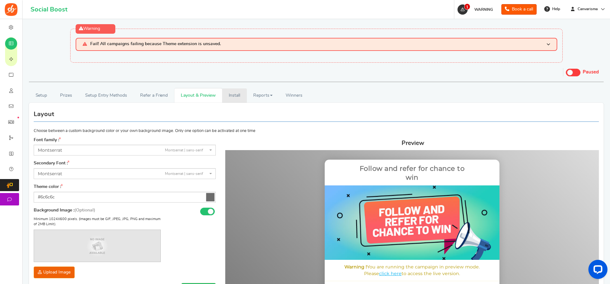
click at [237, 95] on link "Install" at bounding box center [234, 95] width 25 height 14
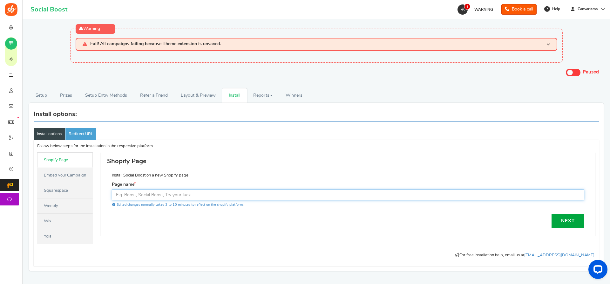
click at [200, 197] on input "text" at bounding box center [348, 194] width 472 height 11
paste input "[URL][DOMAIN_NAME] › pages › aktuelles-gewinnspiel"
drag, startPoint x: 177, startPoint y: 195, endPoint x: 117, endPoint y: 193, distance: 60.7
click at [117, 193] on input "[URL][DOMAIN_NAME] › pages › aktuelles-gewinnspiel" at bounding box center [348, 194] width 472 height 11
click at [303, 215] on div "Next" at bounding box center [348, 220] width 472 height 14
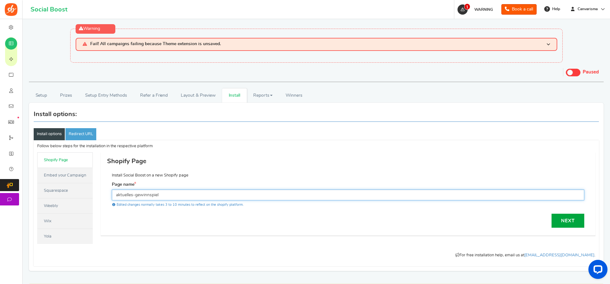
click at [117, 193] on input "aktuelles-gewinnspiel" at bounding box center [348, 194] width 472 height 11
type input "Aktuelles Gewinnspiel"
click at [566, 224] on link "Next" at bounding box center [567, 220] width 33 height 14
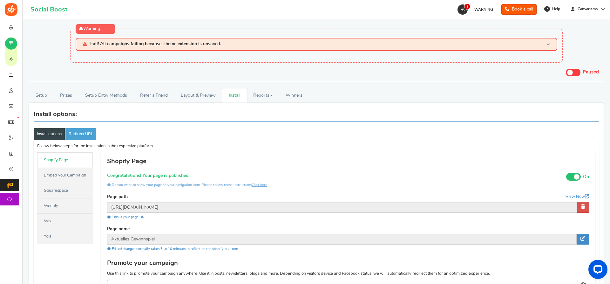
click at [577, 70] on span at bounding box center [572, 73] width 15 height 8
click at [565, 70] on input "Live Paused" at bounding box center [565, 71] width 0 height 4
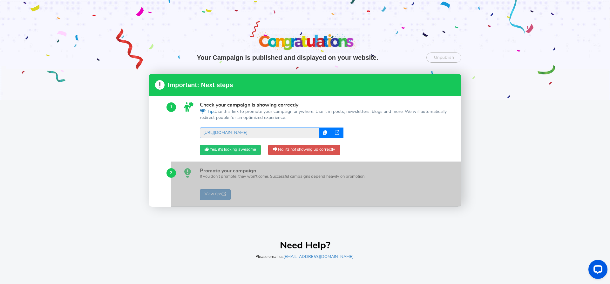
click at [338, 133] on icon at bounding box center [337, 132] width 4 height 4
click at [324, 149] on link "No, its not showing up correctly" at bounding box center [304, 149] width 72 height 11
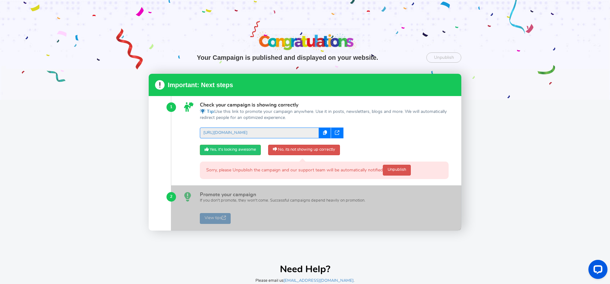
click at [300, 205] on div at bounding box center [316, 207] width 290 height 44
click at [452, 53] on link "Unpublish" at bounding box center [443, 57] width 35 height 10
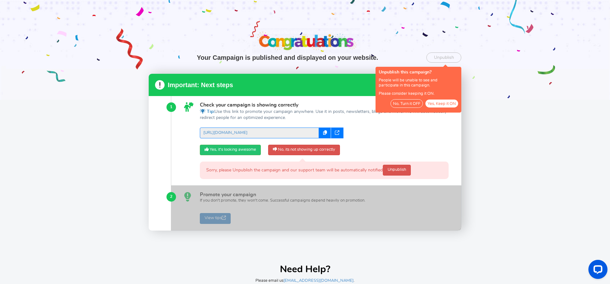
click at [408, 104] on button "No, Turn it OFF" at bounding box center [406, 103] width 32 height 9
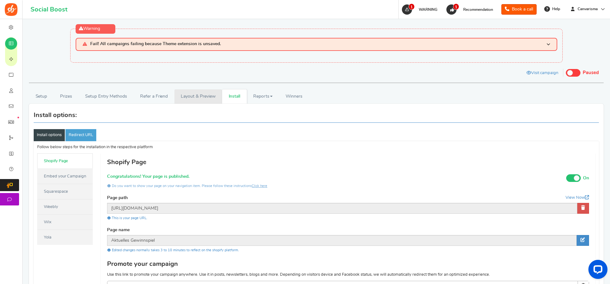
click at [186, 96] on link "Layout & Preview" at bounding box center [198, 96] width 48 height 14
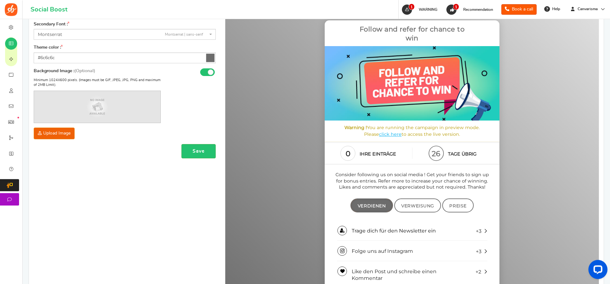
scroll to position [225, 0]
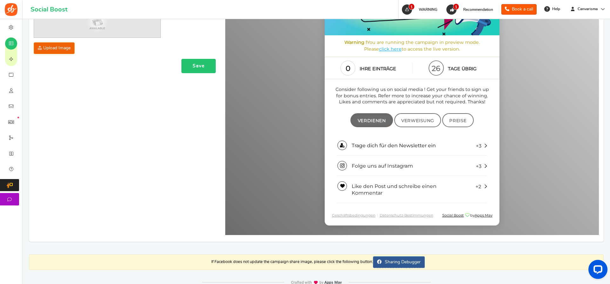
click at [205, 71] on button "Save" at bounding box center [198, 66] width 34 height 14
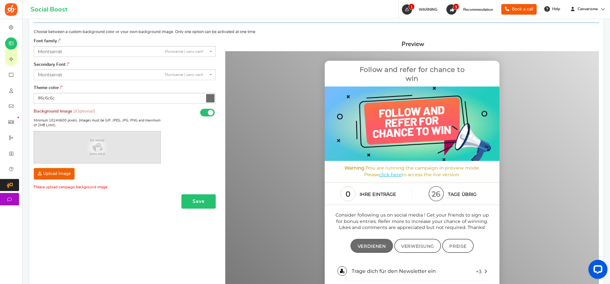
scroll to position [96, 0]
